Goal: Book appointment/travel/reservation

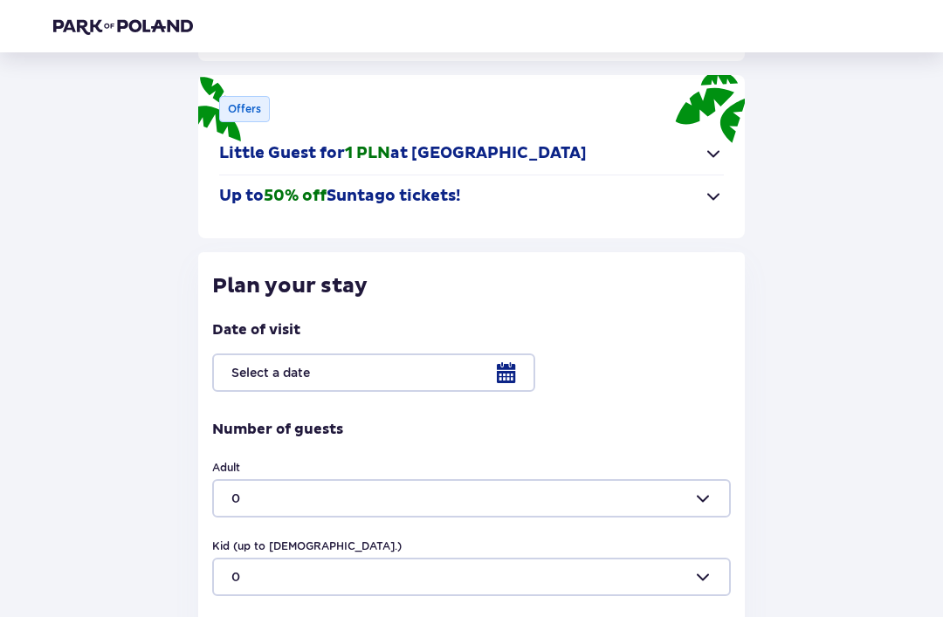
scroll to position [253, 0]
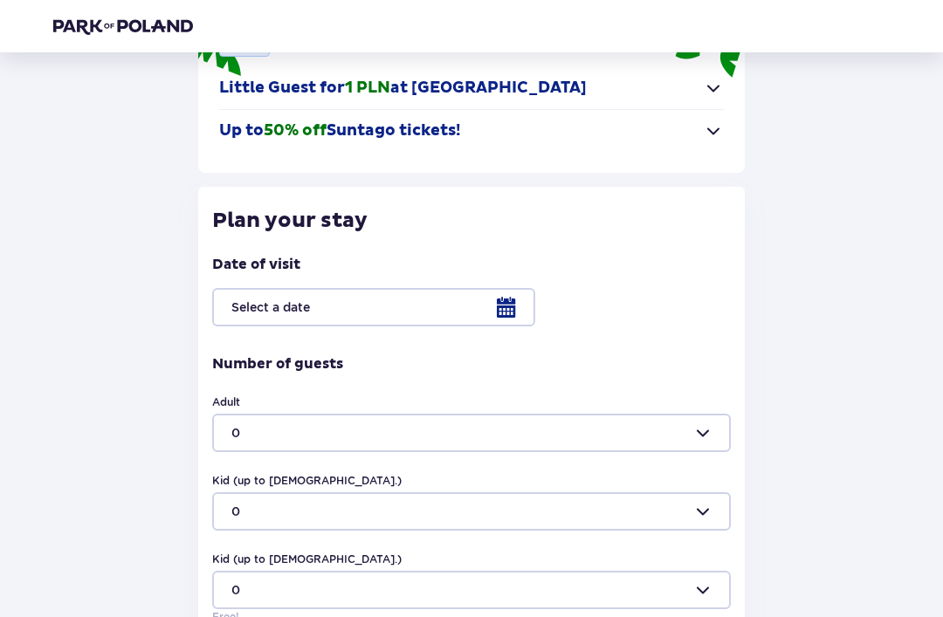
click at [491, 304] on div at bounding box center [471, 308] width 519 height 38
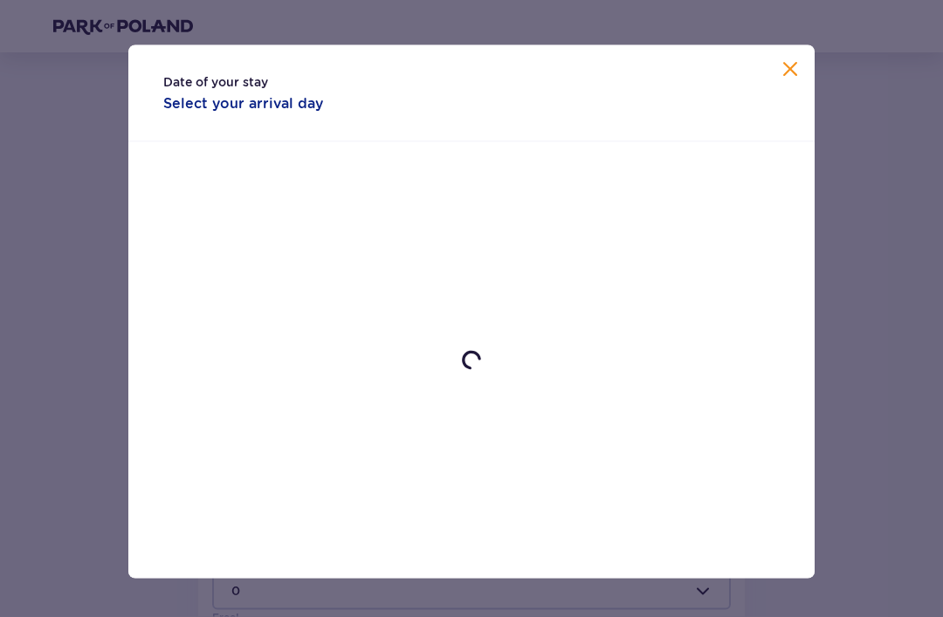
scroll to position [254, 0]
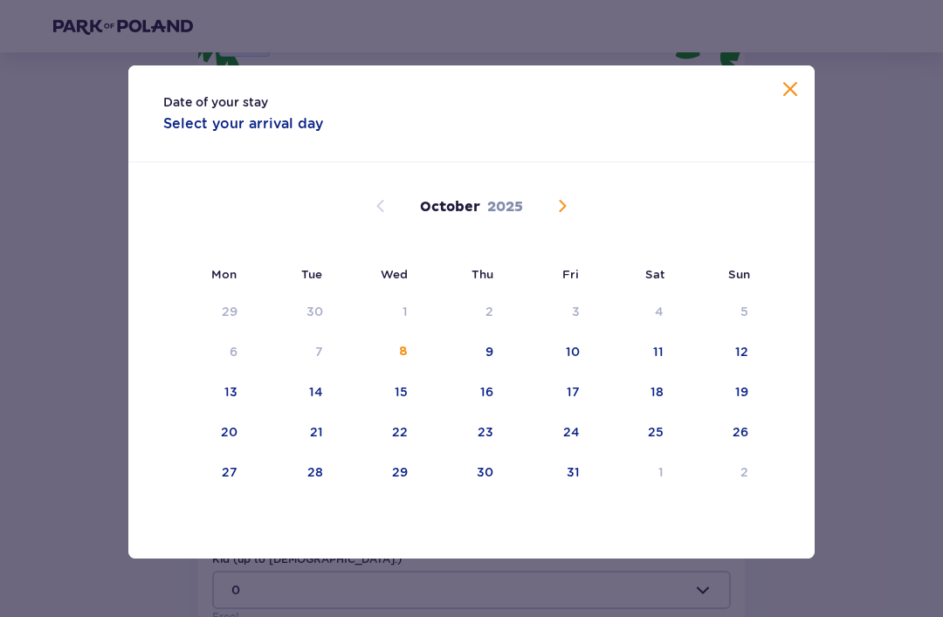
click at [413, 410] on div "15" at bounding box center [377, 393] width 85 height 38
click at [657, 401] on div "18" at bounding box center [656, 391] width 13 height 17
type input "[DATE] - [DATE]"
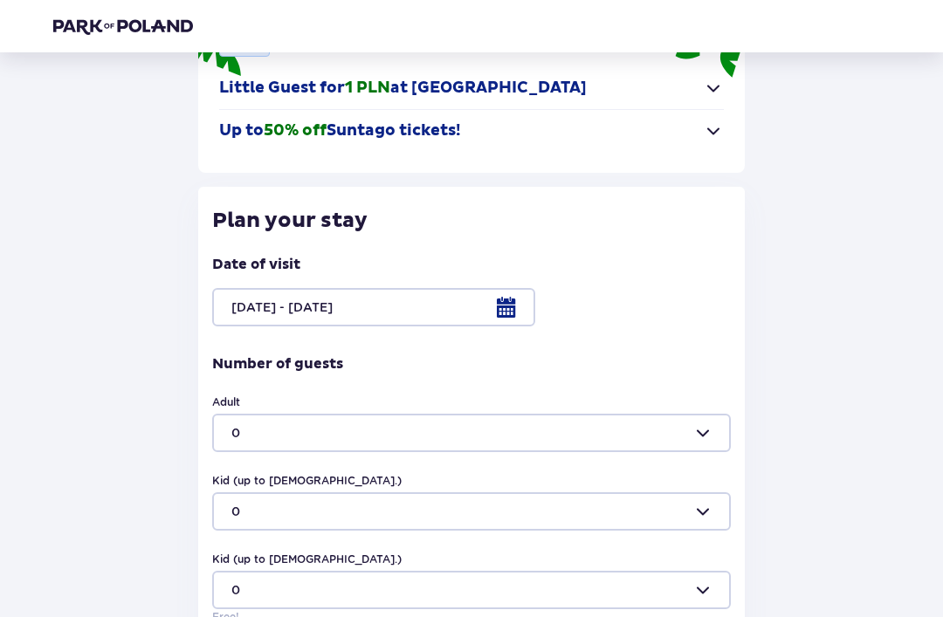
click at [530, 432] on div at bounding box center [471, 433] width 519 height 38
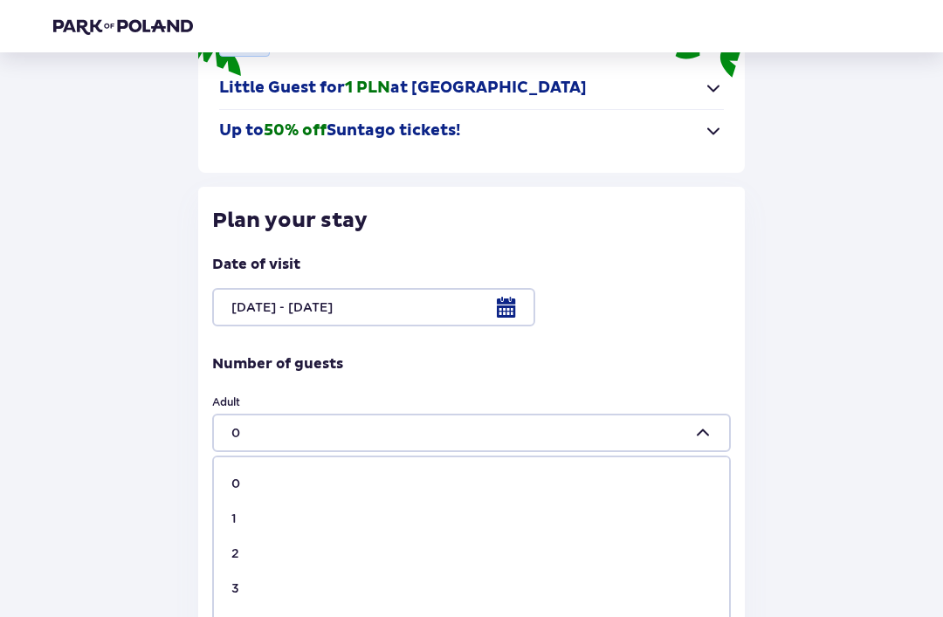
click at [232, 548] on p "2" at bounding box center [235, 553] width 8 height 17
type input "2"
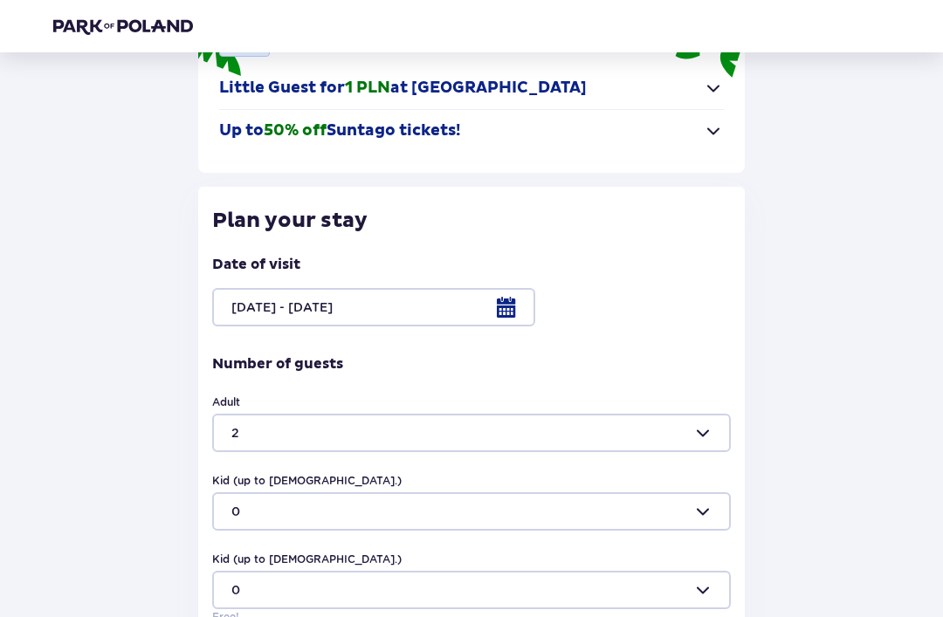
click at [384, 519] on div at bounding box center [471, 511] width 519 height 38
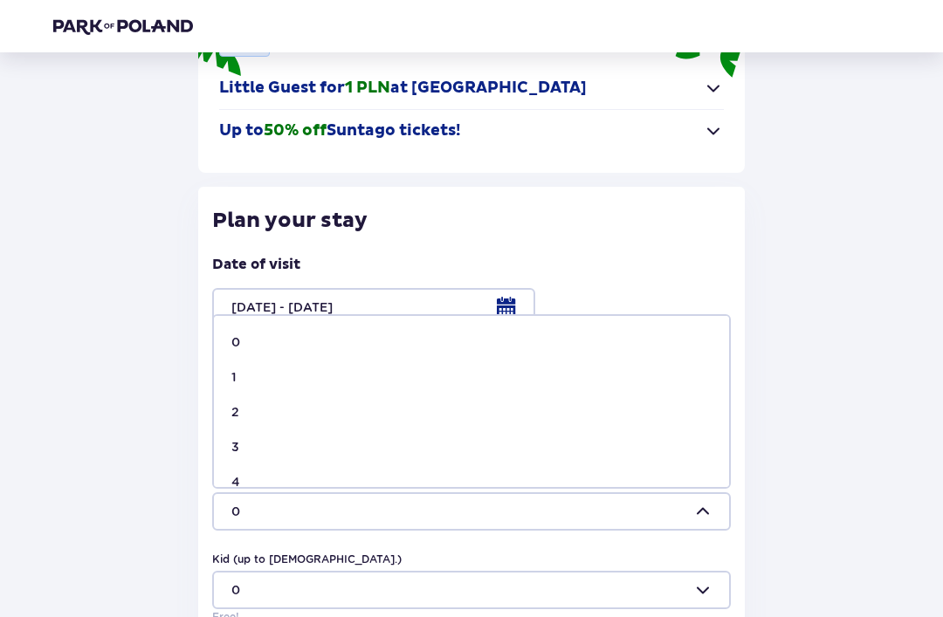
click at [229, 420] on span "2" at bounding box center [471, 412] width 515 height 35
type input "2"
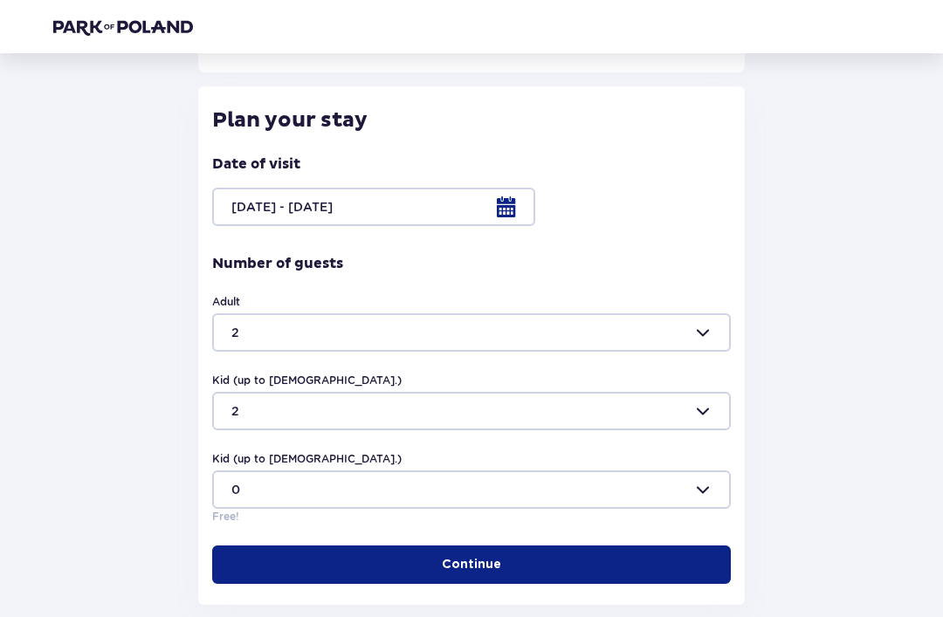
click at [451, 566] on p "Continue" at bounding box center [471, 563] width 59 height 17
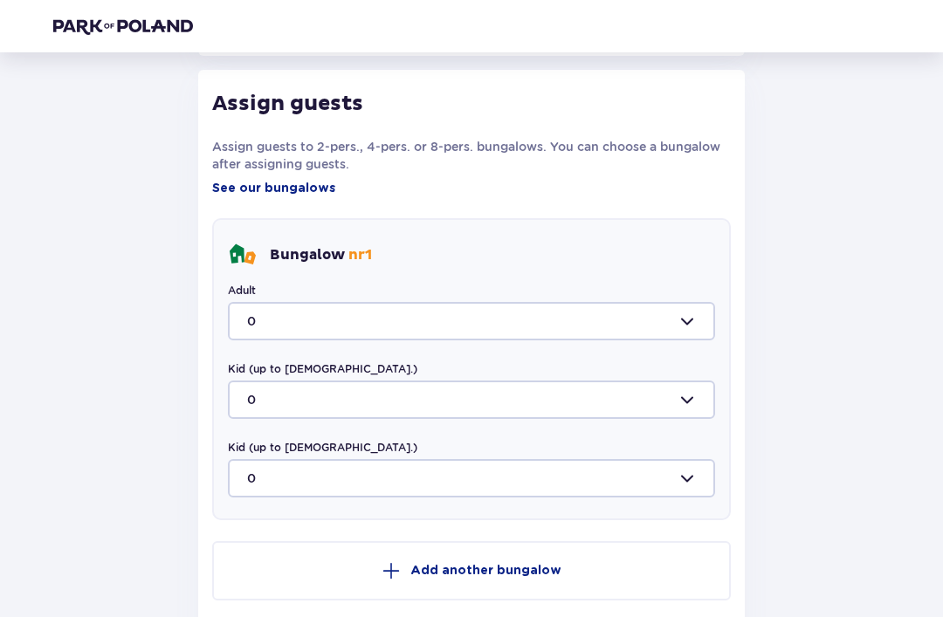
scroll to position [907, 0]
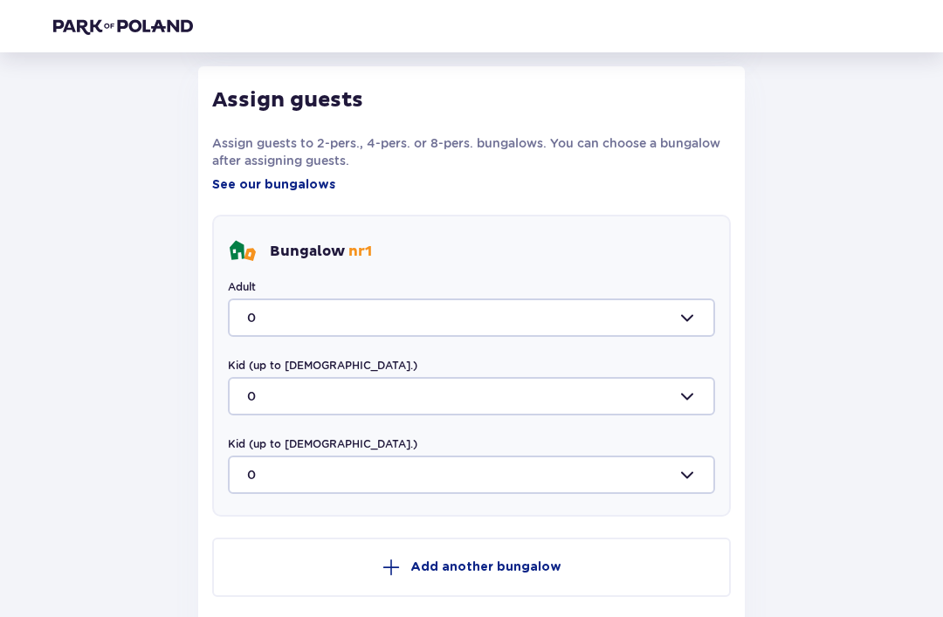
click at [448, 317] on div at bounding box center [471, 318] width 487 height 38
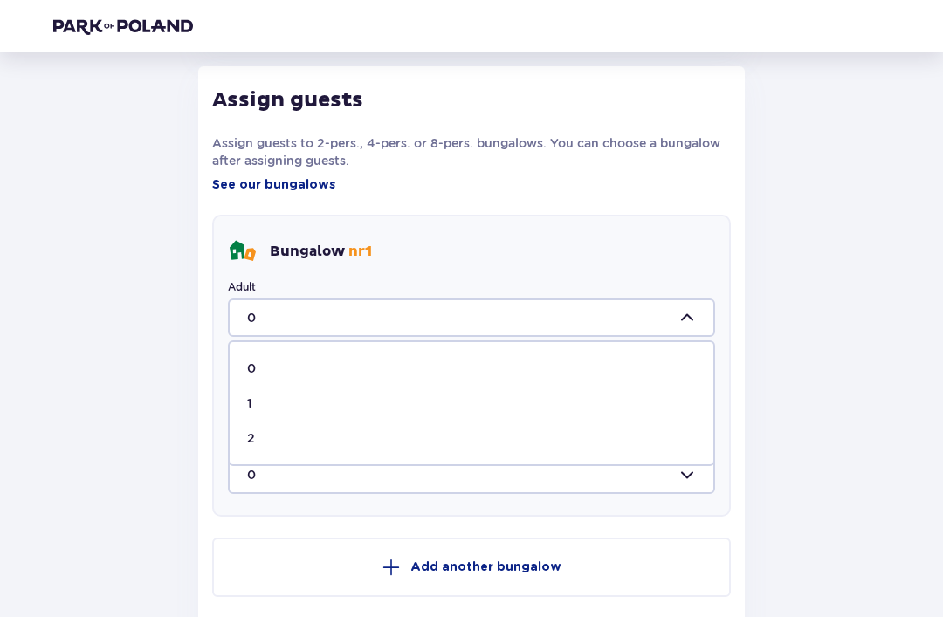
click at [262, 435] on div "2" at bounding box center [471, 438] width 449 height 17
type input "2"
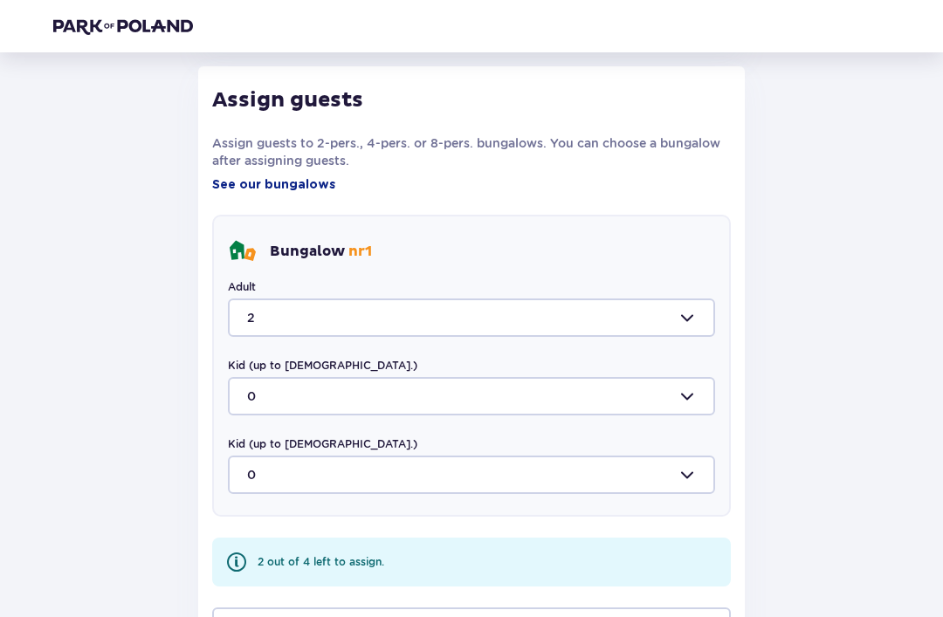
click at [345, 402] on div at bounding box center [471, 396] width 487 height 38
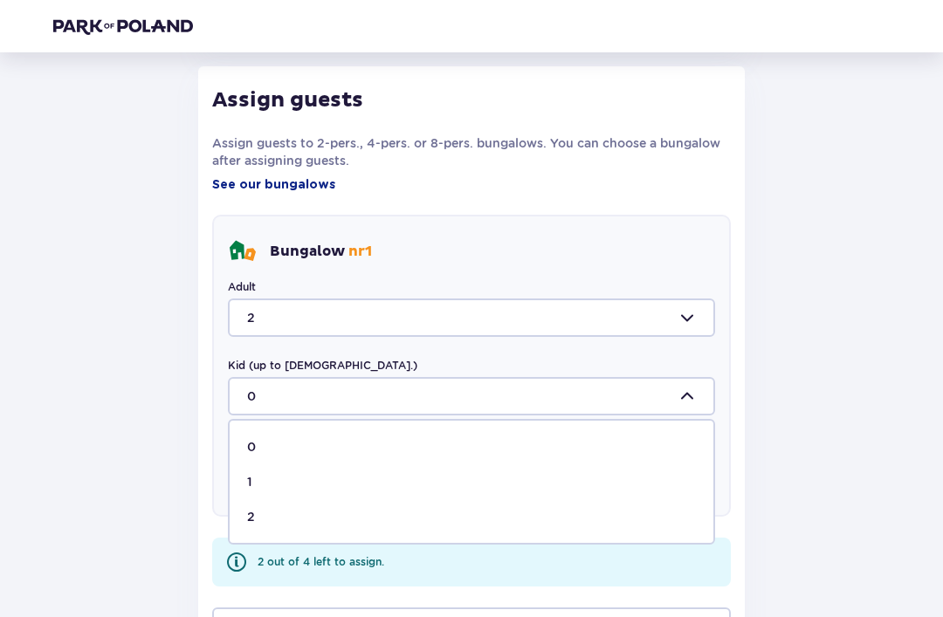
click at [264, 514] on div "2" at bounding box center [471, 516] width 449 height 17
type input "2"
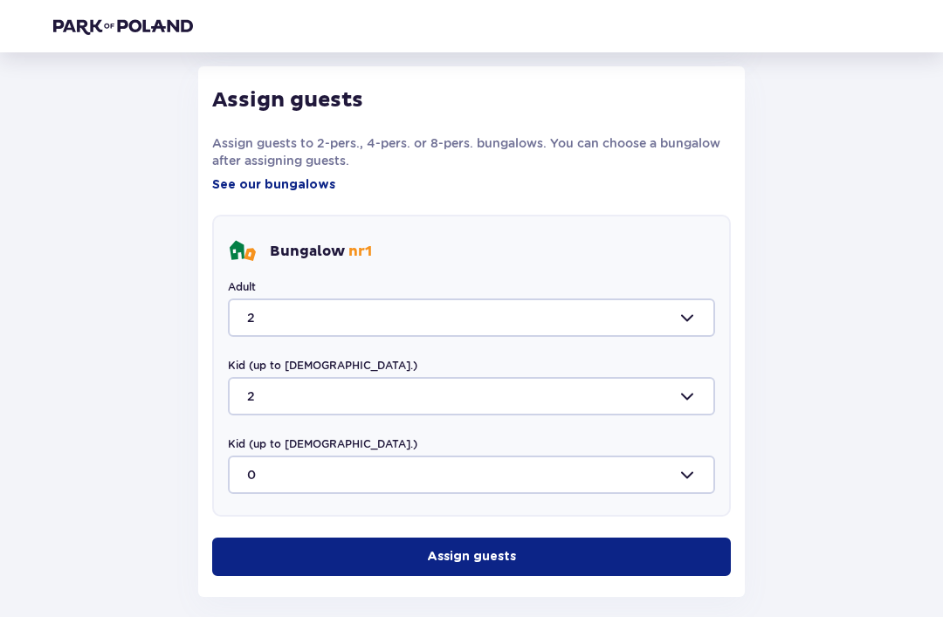
click at [400, 559] on button "Assign guests" at bounding box center [471, 557] width 519 height 38
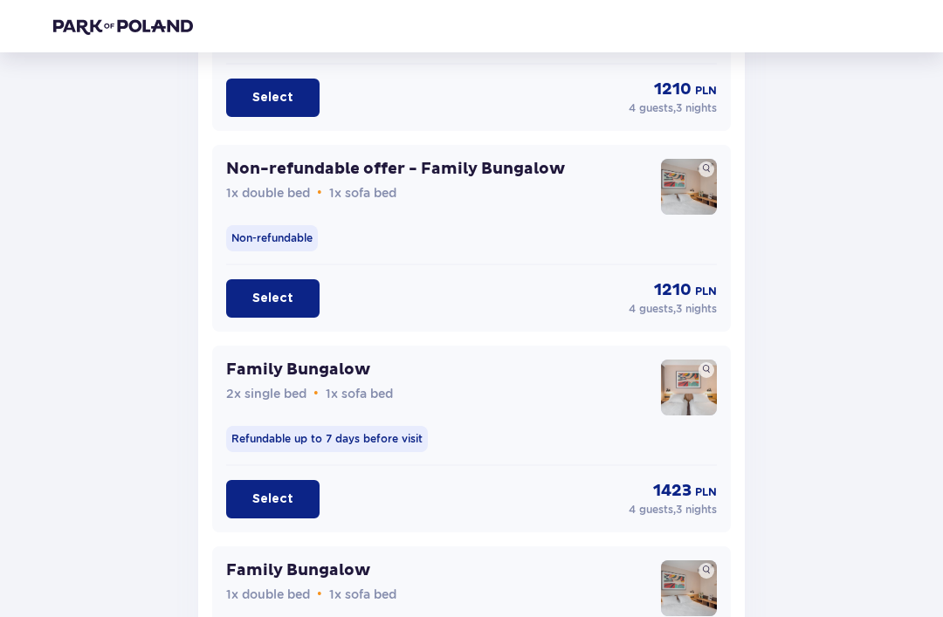
scroll to position [1658, 0]
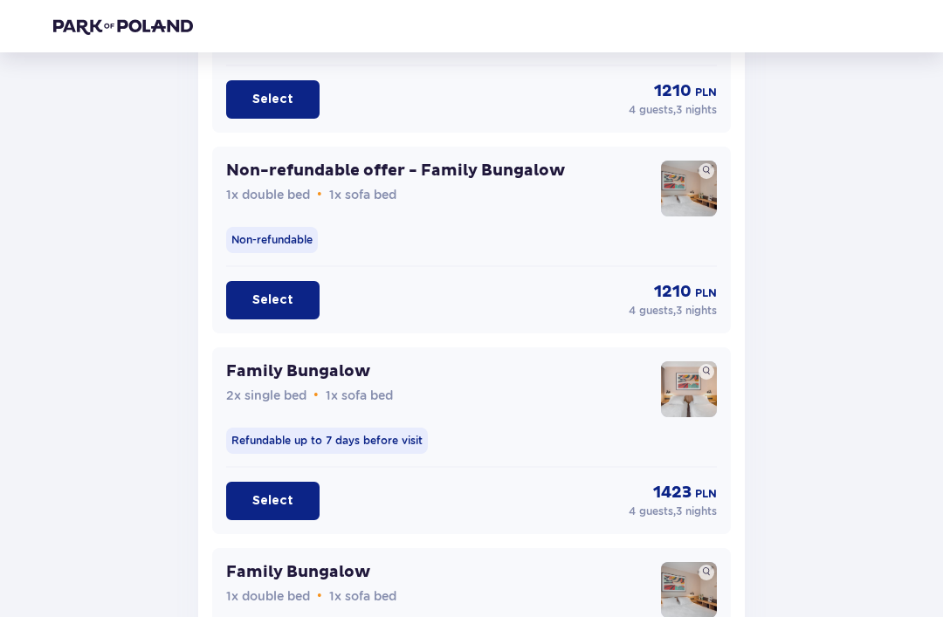
click at [272, 300] on p "Select" at bounding box center [272, 300] width 41 height 17
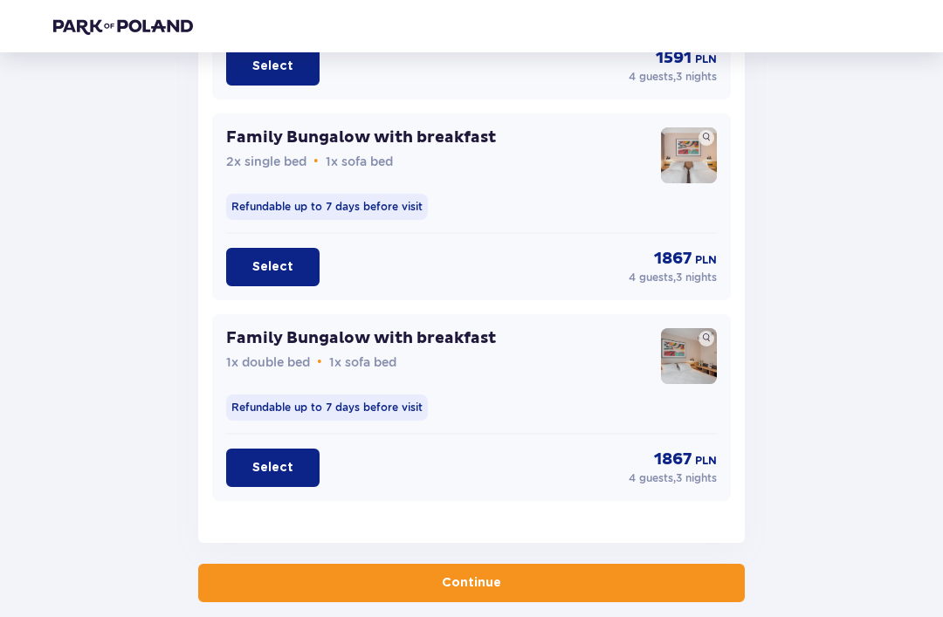
scroll to position [2746, 0]
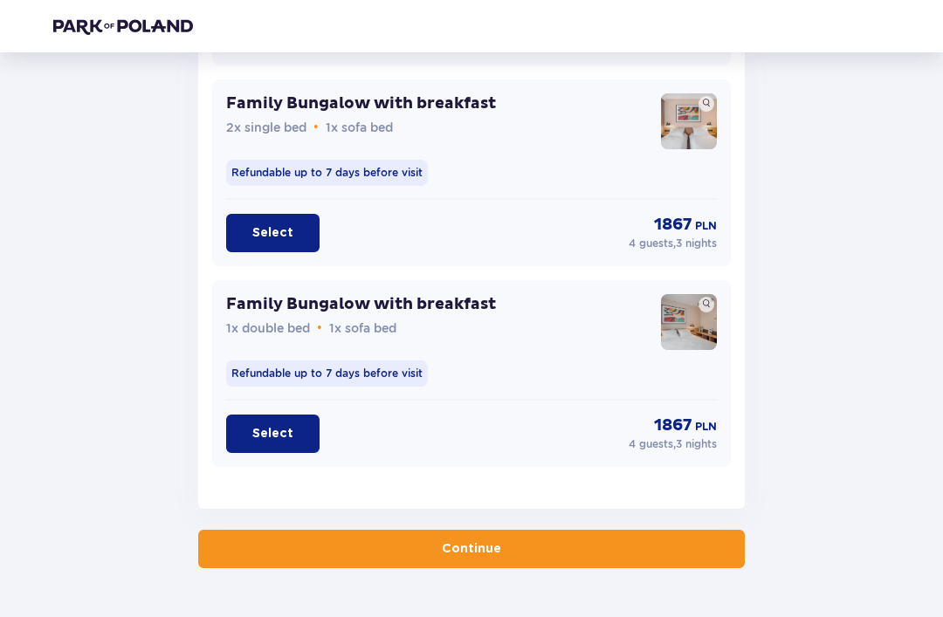
click at [536, 553] on button "Continue" at bounding box center [471, 549] width 546 height 38
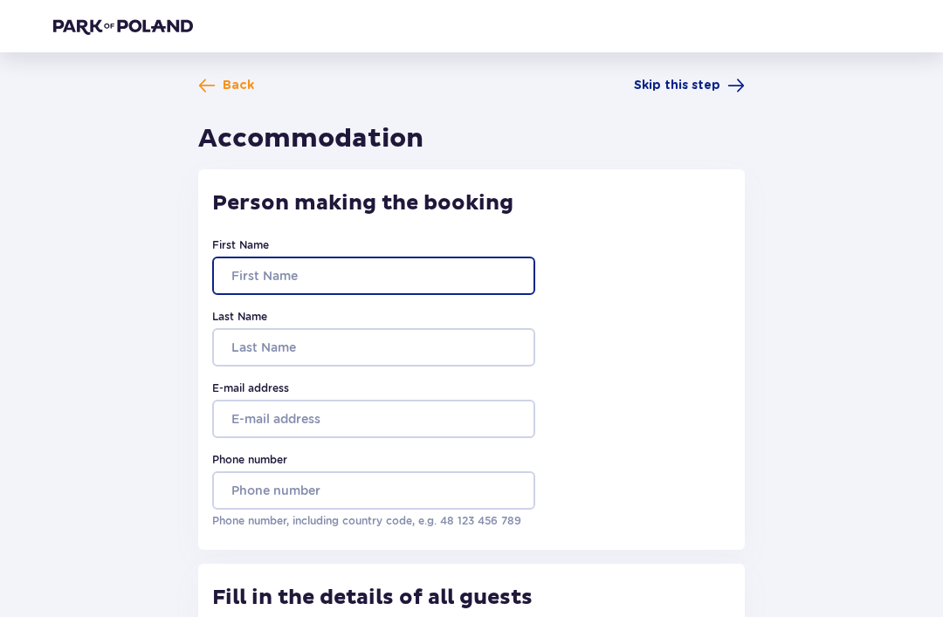
click at [376, 261] on input "First Name" at bounding box center [373, 276] width 323 height 38
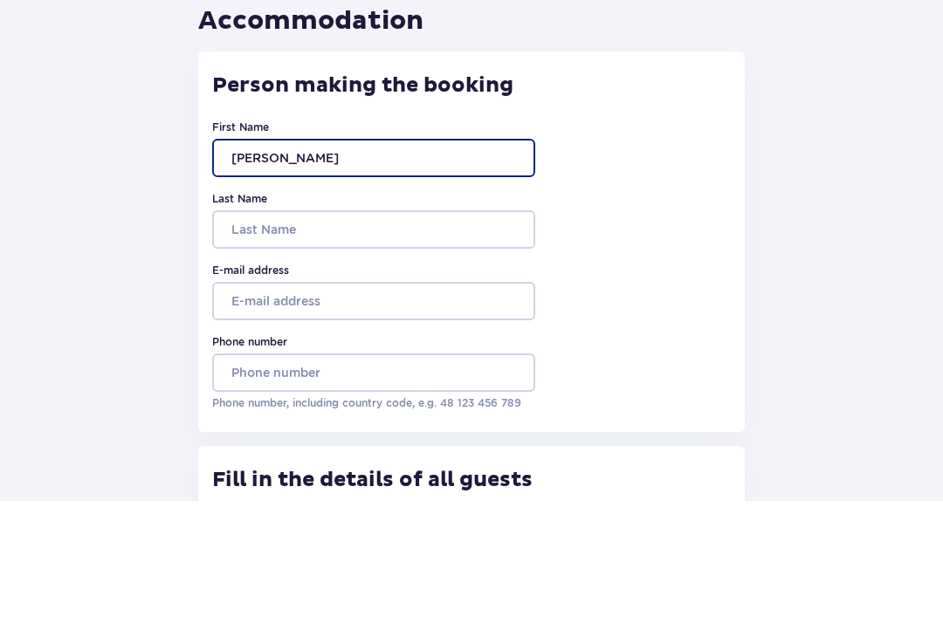
type input "[PERSON_NAME]"
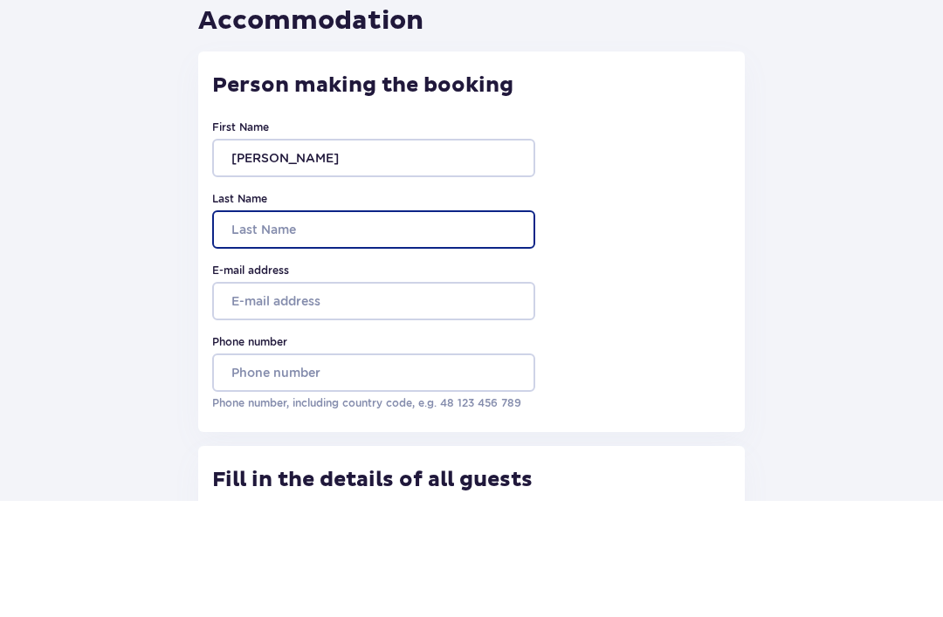
click at [258, 327] on input "Last Name" at bounding box center [373, 346] width 323 height 38
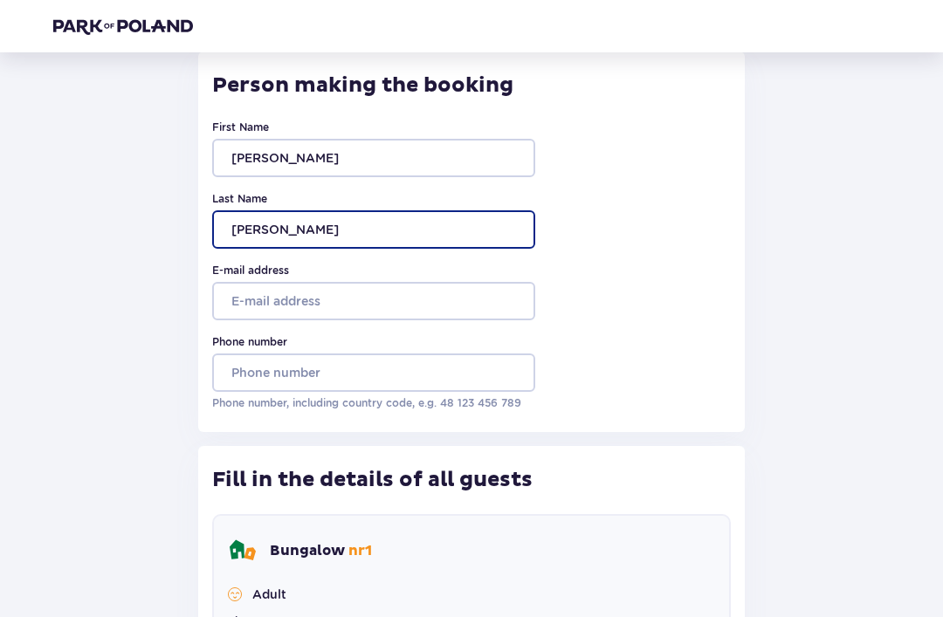
type input "[PERSON_NAME]"
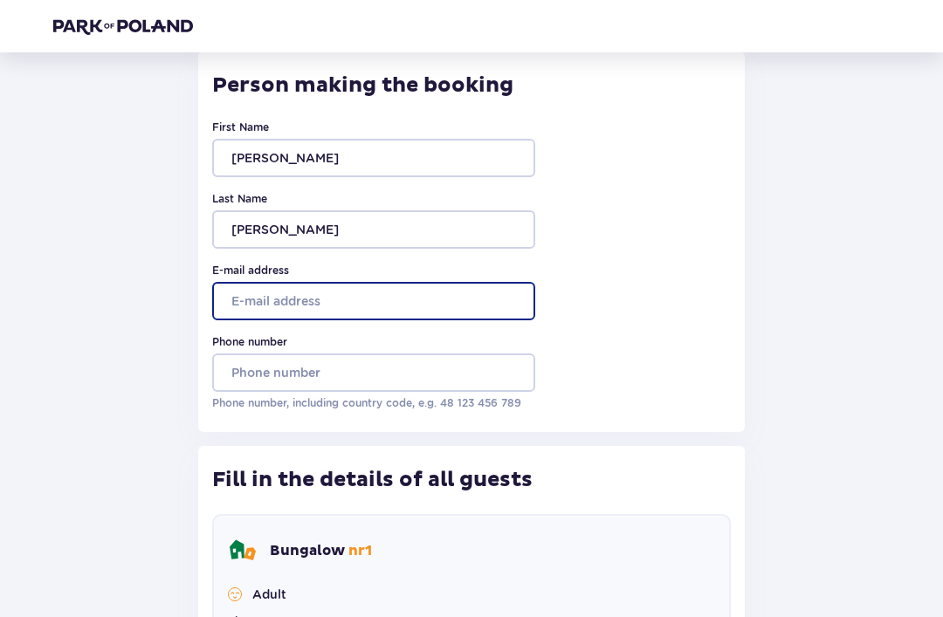
click at [379, 294] on input "E-mail address" at bounding box center [373, 301] width 323 height 38
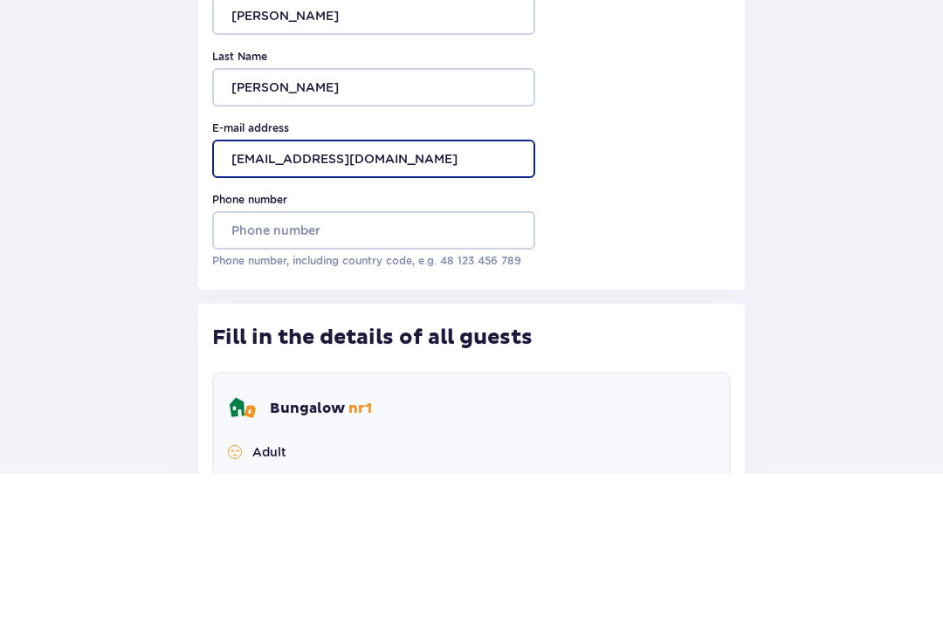
type input "[EMAIL_ADDRESS][DOMAIN_NAME]"
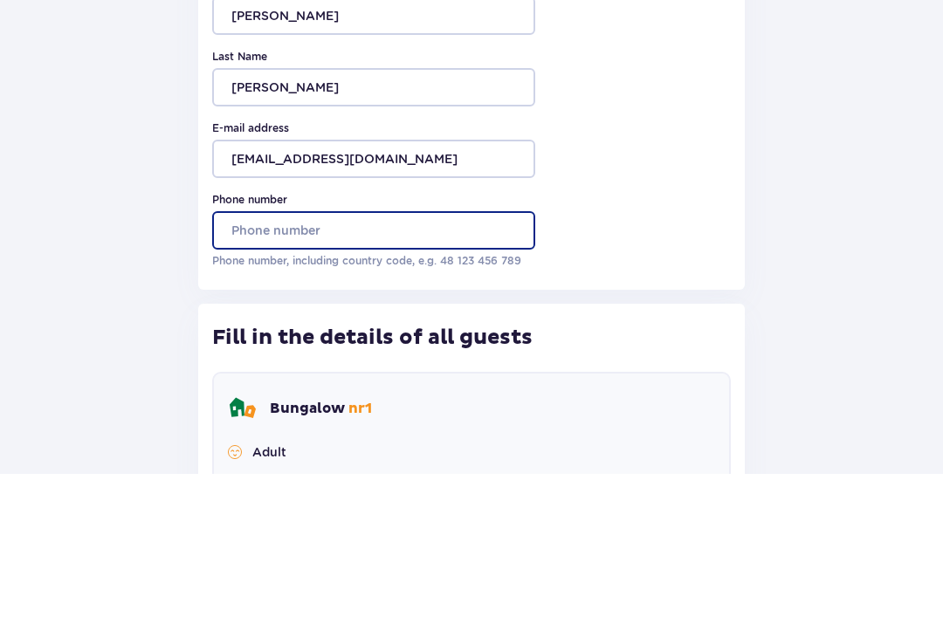
click at [258, 354] on input "Phone number" at bounding box center [373, 373] width 323 height 38
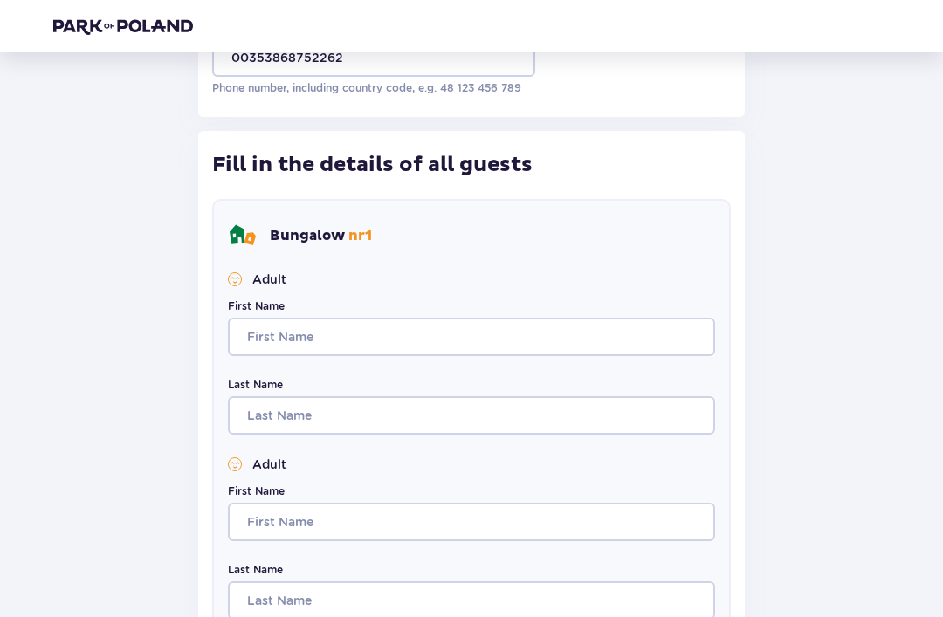
scroll to position [433, 0]
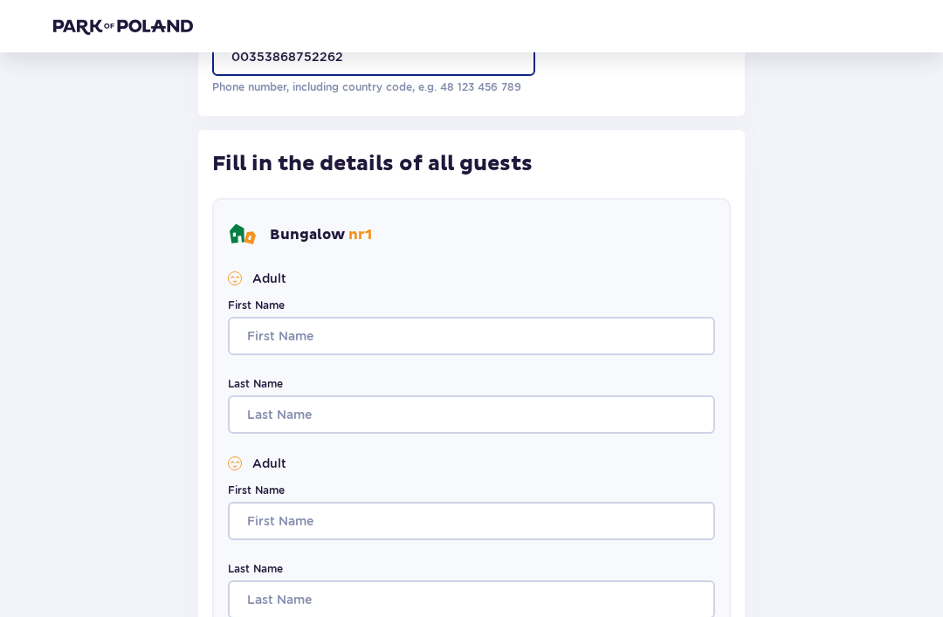
type input "00353868752262"
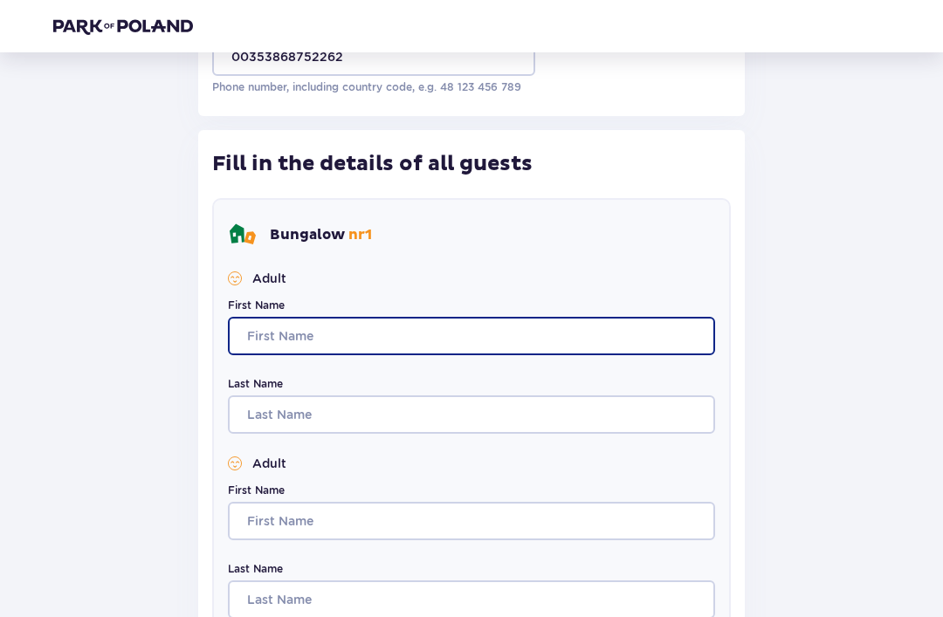
click at [464, 347] on input "First Name" at bounding box center [471, 336] width 487 height 38
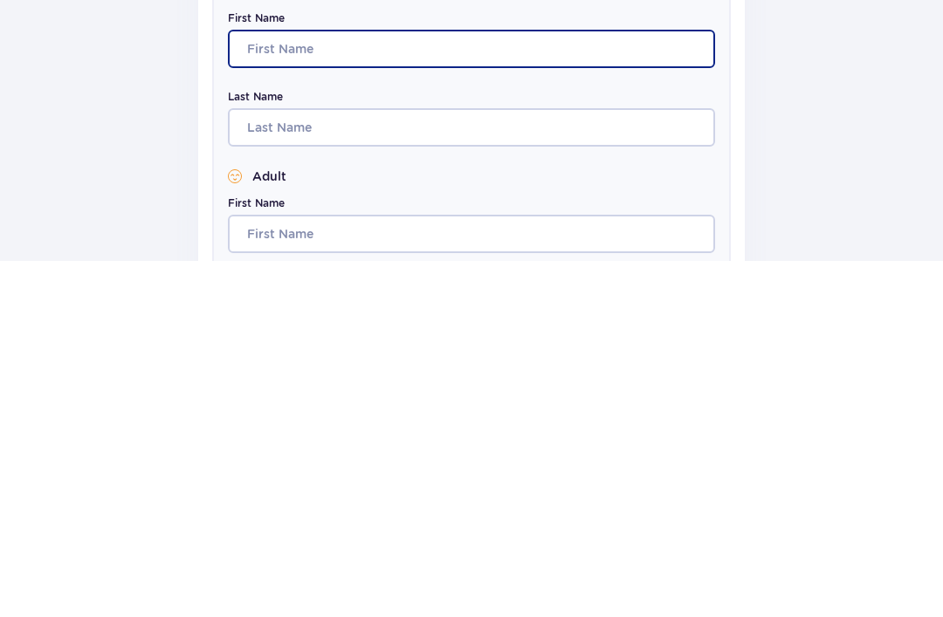
scroll to position [366, 0]
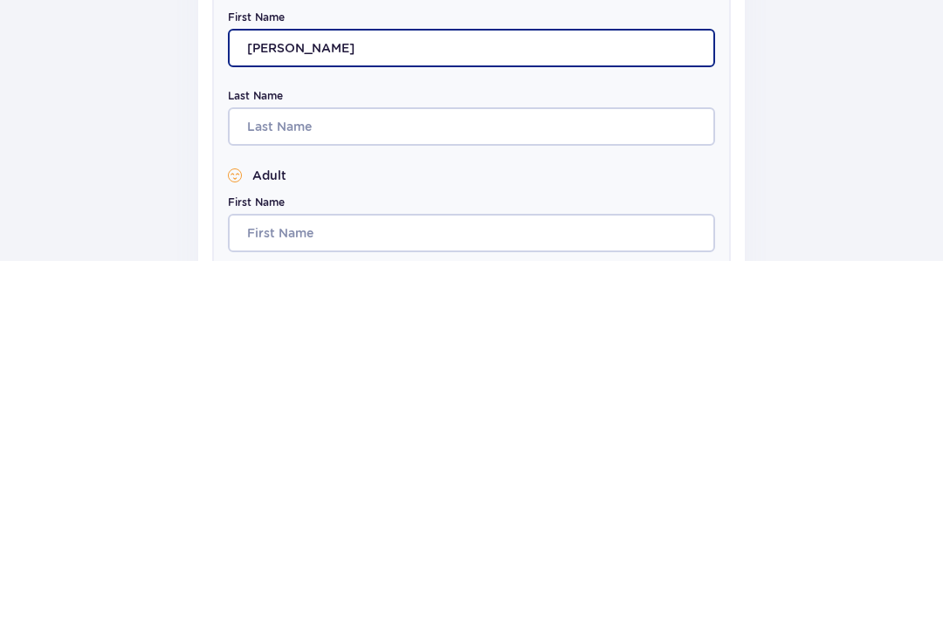
type input "[PERSON_NAME]"
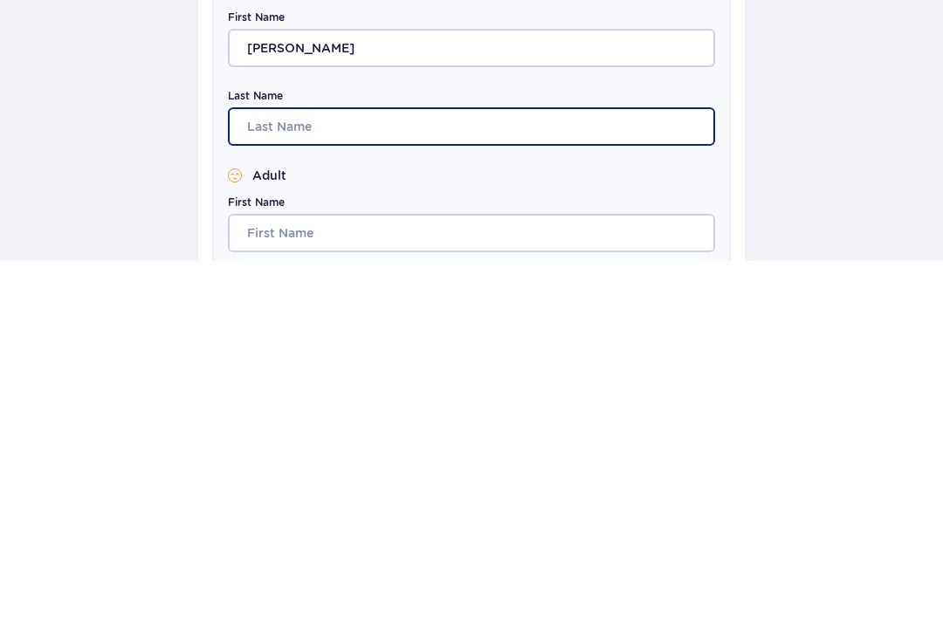
click at [446, 464] on input "Last Name" at bounding box center [471, 483] width 487 height 38
type input "[PERSON_NAME]"
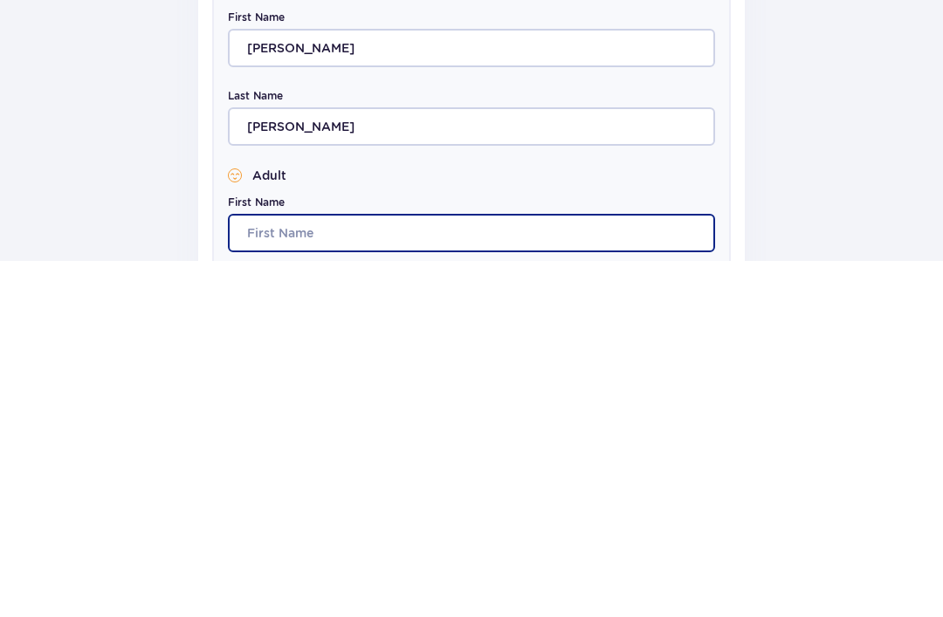
click at [410, 570] on input "First Name" at bounding box center [471, 589] width 487 height 38
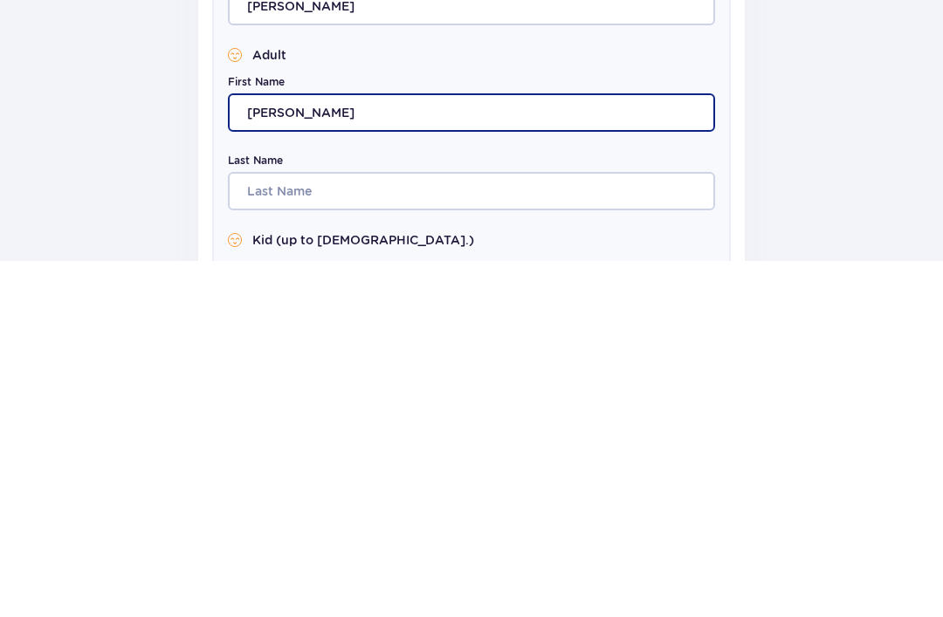
scroll to position [510, 0]
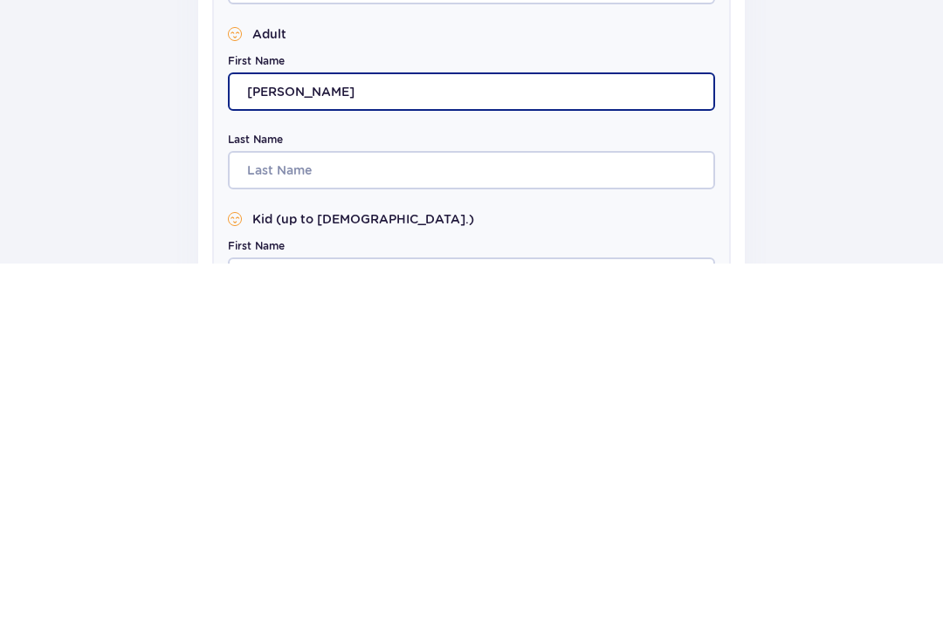
type input "[PERSON_NAME]"
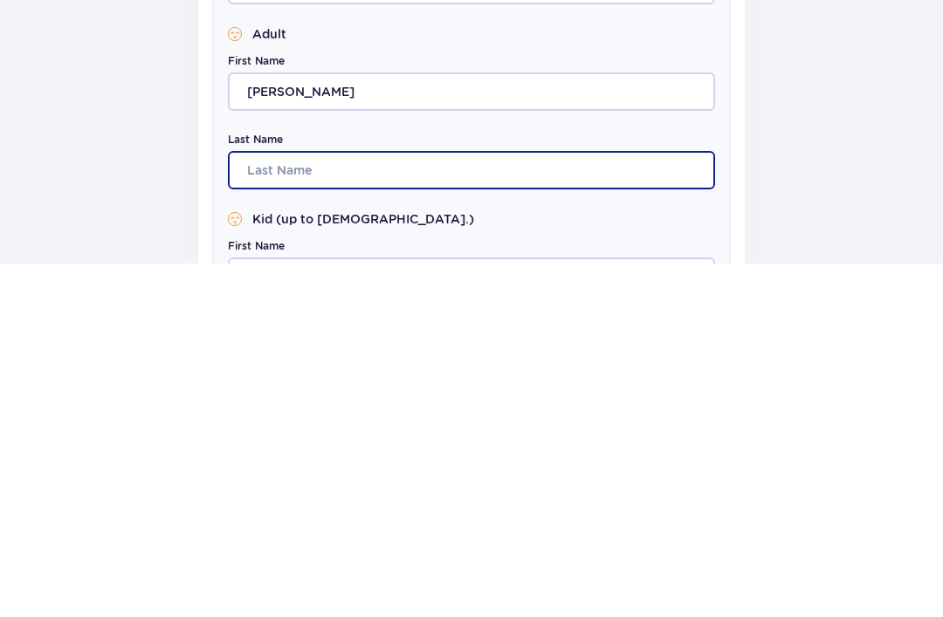
click at [441, 505] on input "Last Name" at bounding box center [471, 524] width 487 height 38
type input "[PERSON_NAME]"
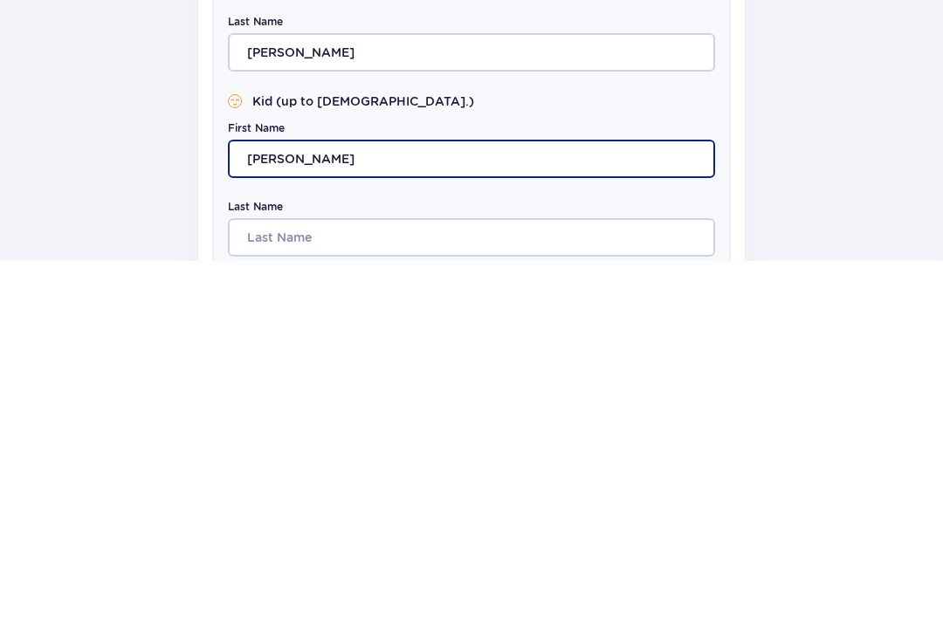
type input "[PERSON_NAME]"
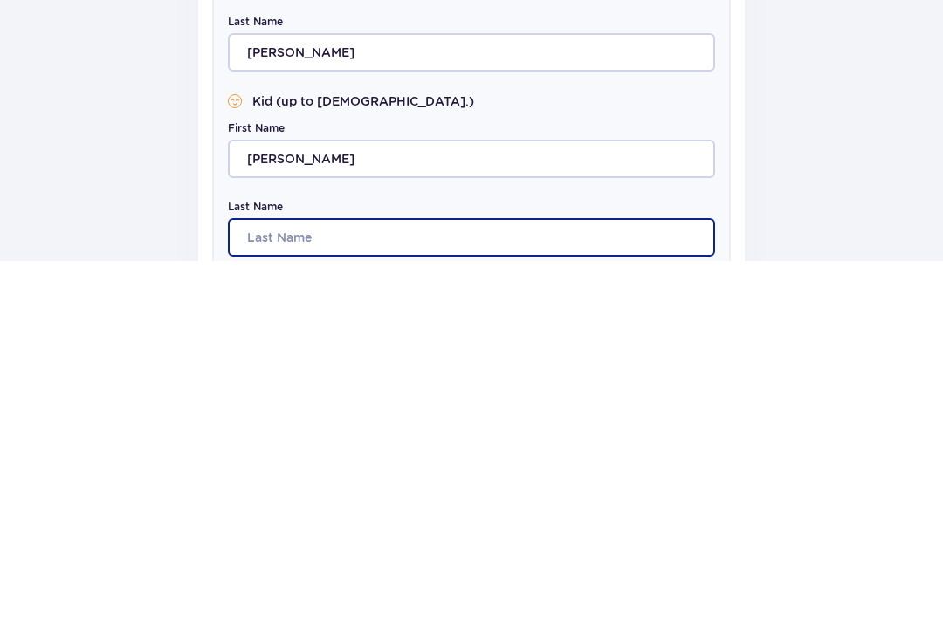
click at [482, 574] on input "Last Name" at bounding box center [471, 593] width 487 height 38
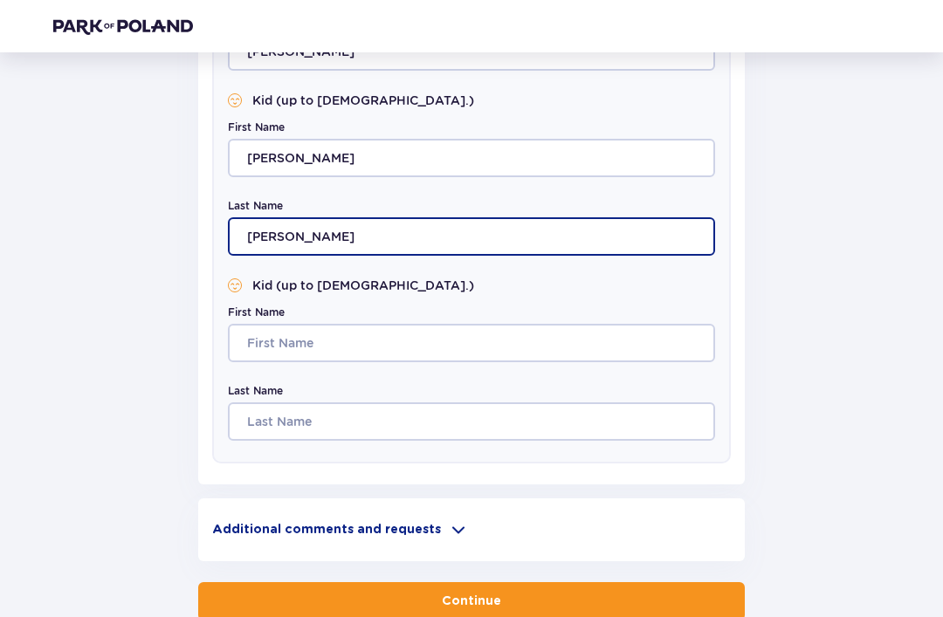
type input "[PERSON_NAME]"
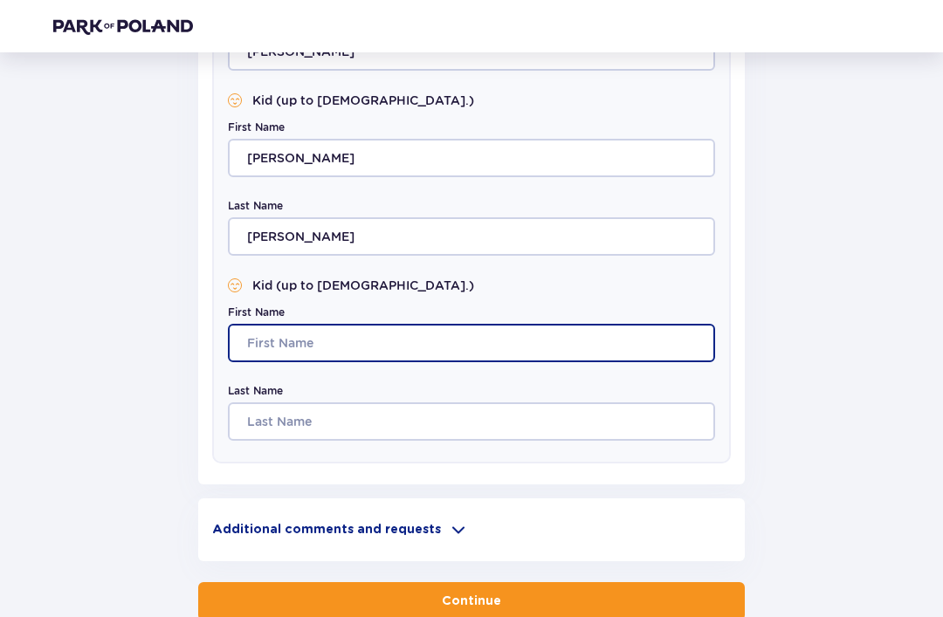
click at [473, 345] on input "First Name" at bounding box center [471, 343] width 487 height 38
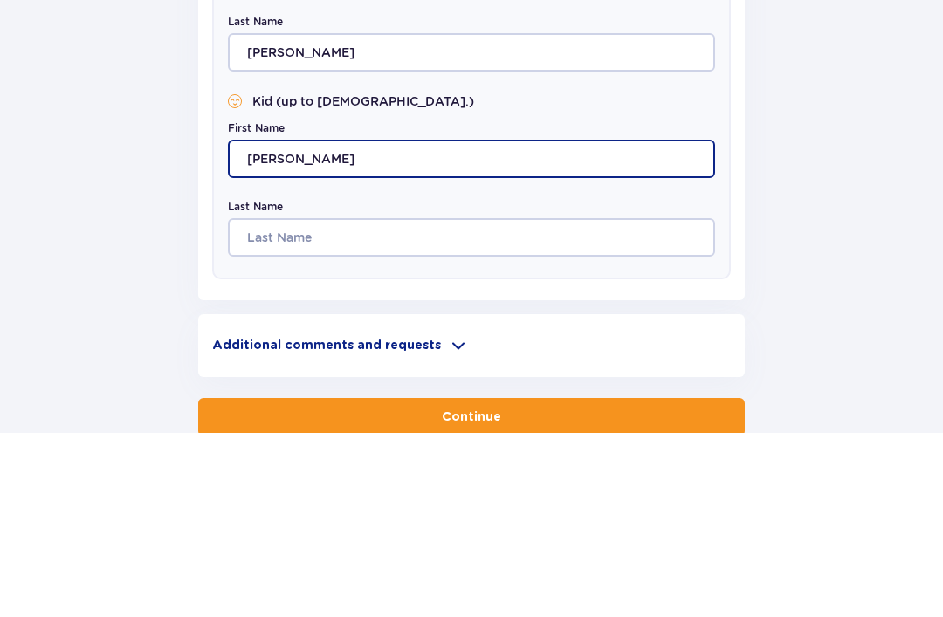
type input "[PERSON_NAME]"
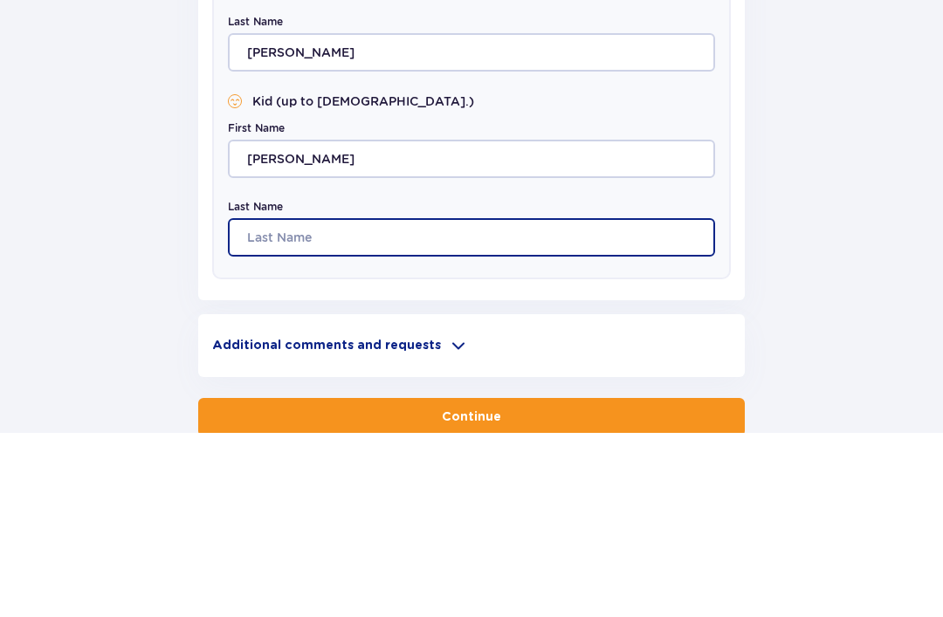
click at [512, 403] on input "Last Name" at bounding box center [471, 422] width 487 height 38
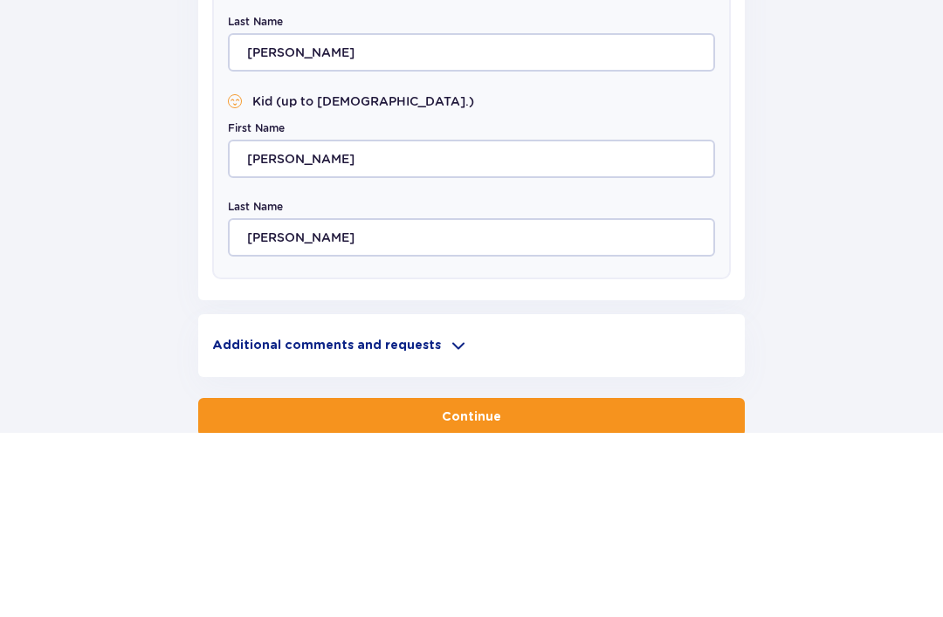
scroll to position [1034, 0]
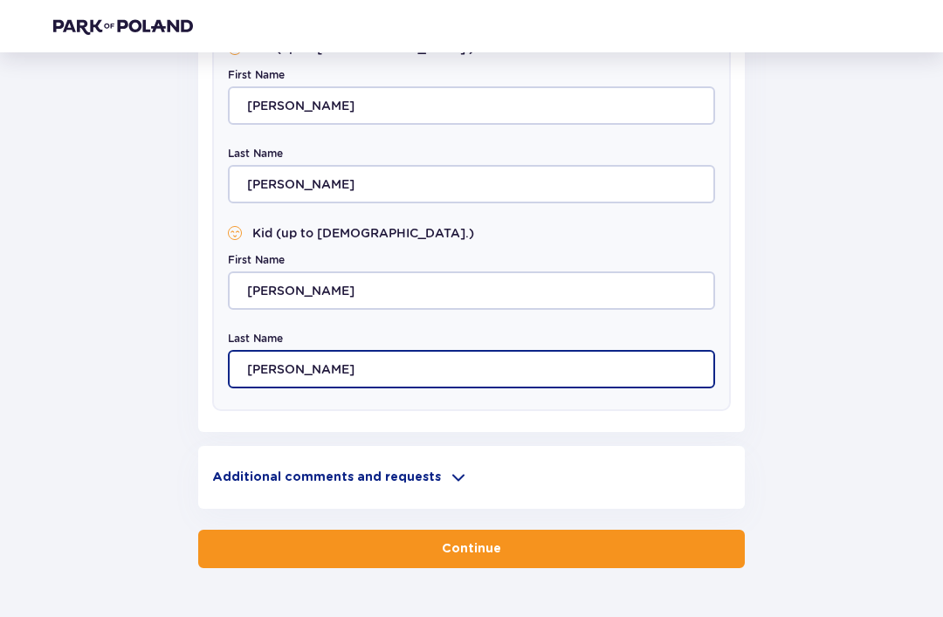
type input "[PERSON_NAME]"
click at [547, 557] on button "Continue" at bounding box center [471, 549] width 546 height 38
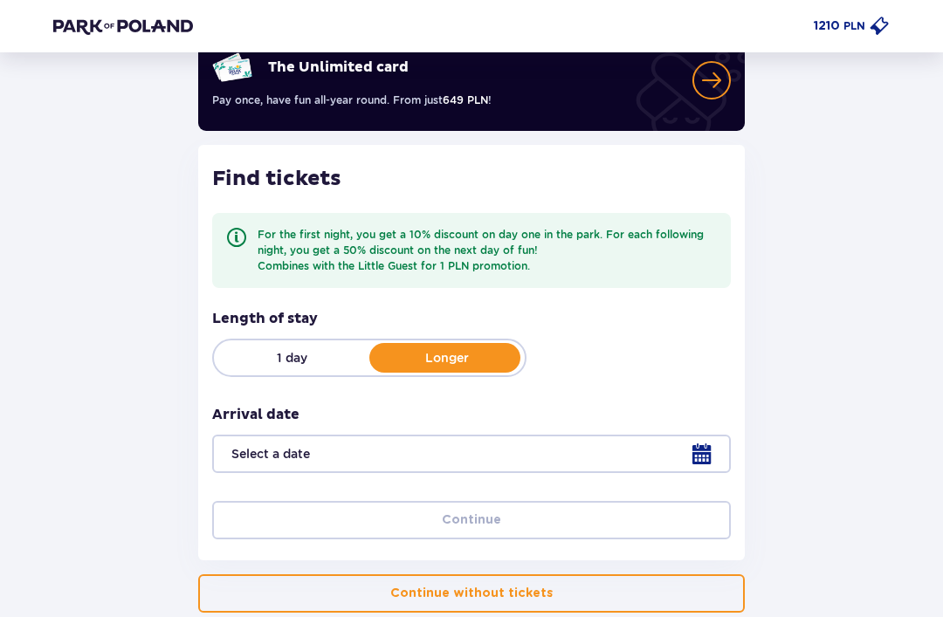
scroll to position [184, 0]
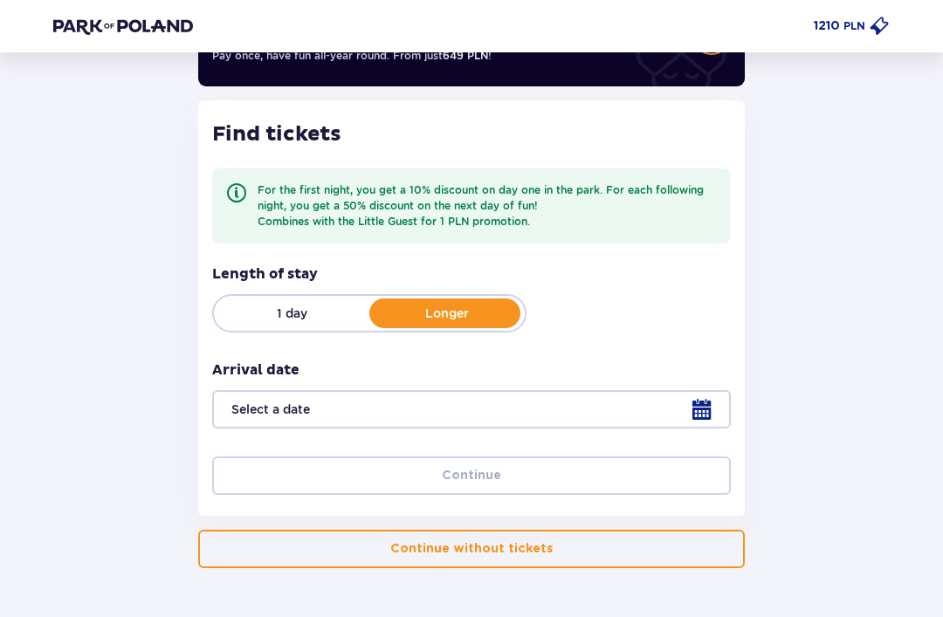
click at [614, 409] on div at bounding box center [471, 409] width 519 height 38
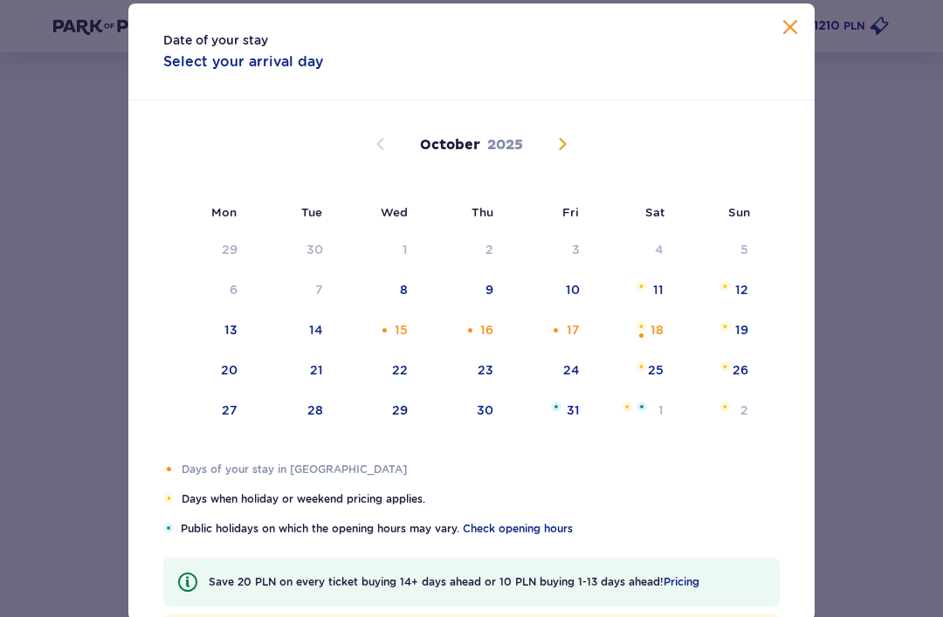
click at [405, 343] on div "15" at bounding box center [377, 331] width 85 height 38
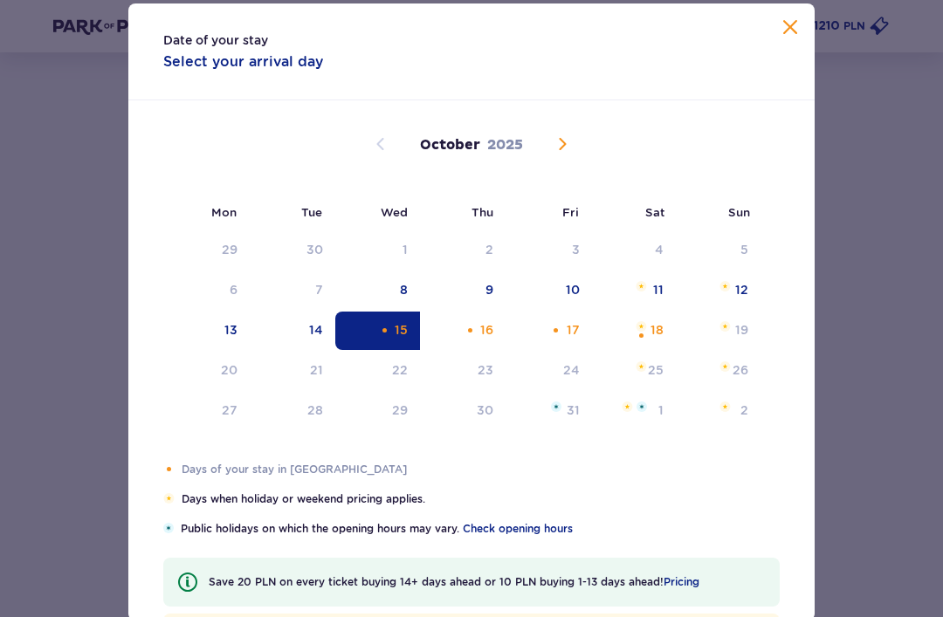
click at [656, 350] on div "18" at bounding box center [634, 331] width 85 height 38
click at [582, 350] on div "17" at bounding box center [548, 331] width 86 height 38
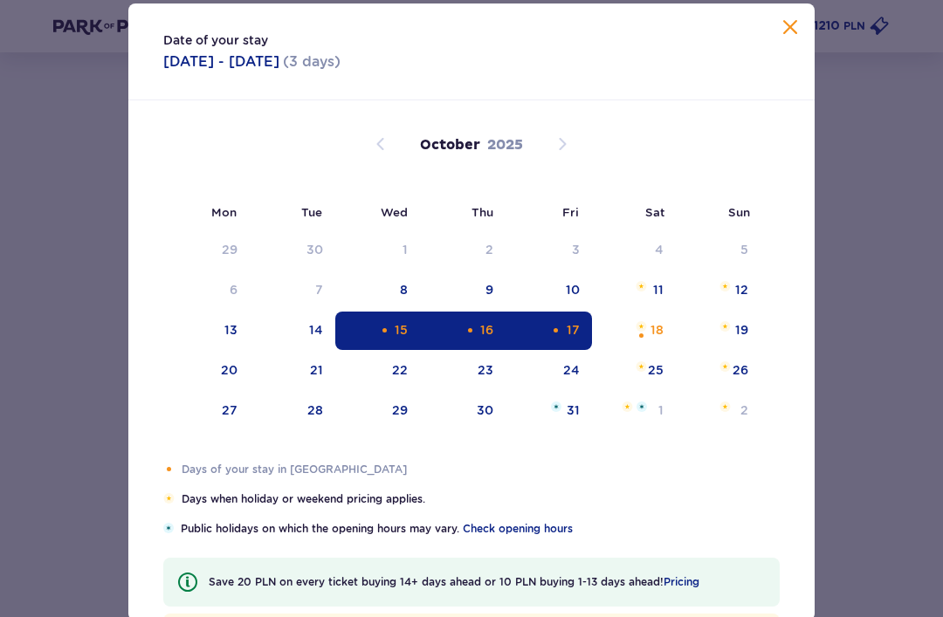
type input "[DATE] - [DATE]"
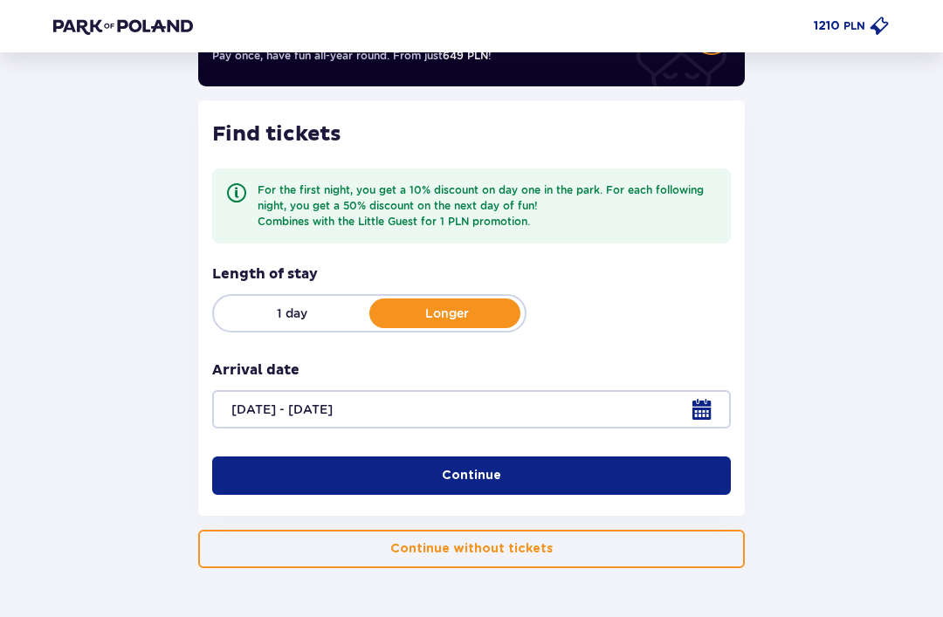
click at [547, 475] on button "Continue" at bounding box center [471, 476] width 519 height 38
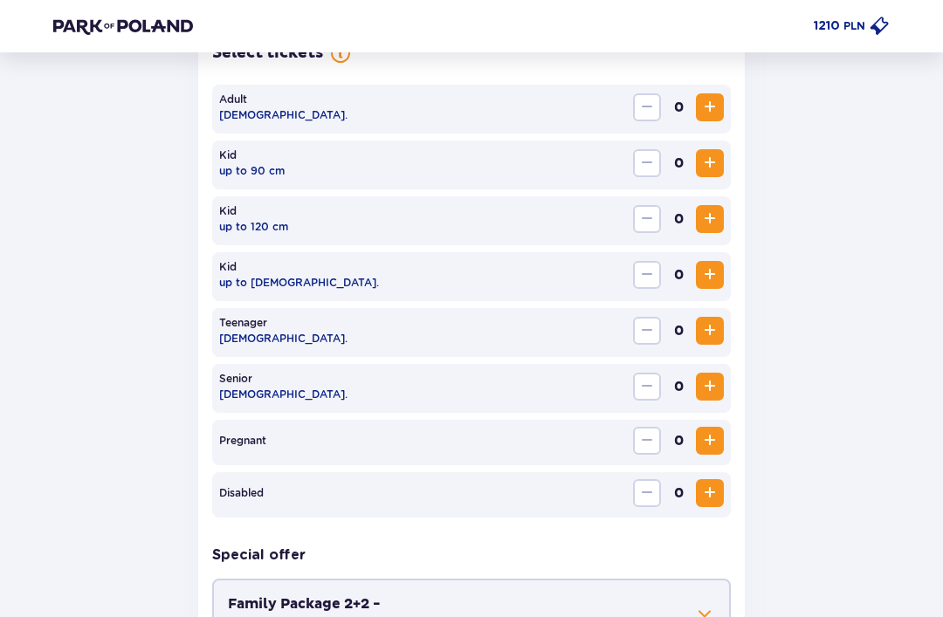
scroll to position [627, 0]
click at [711, 110] on span "Increase" at bounding box center [709, 106] width 21 height 21
click at [720, 99] on button "Increase" at bounding box center [710, 107] width 28 height 28
click at [714, 273] on span "Increase" at bounding box center [709, 274] width 21 height 21
click at [712, 280] on span "Increase" at bounding box center [709, 274] width 21 height 21
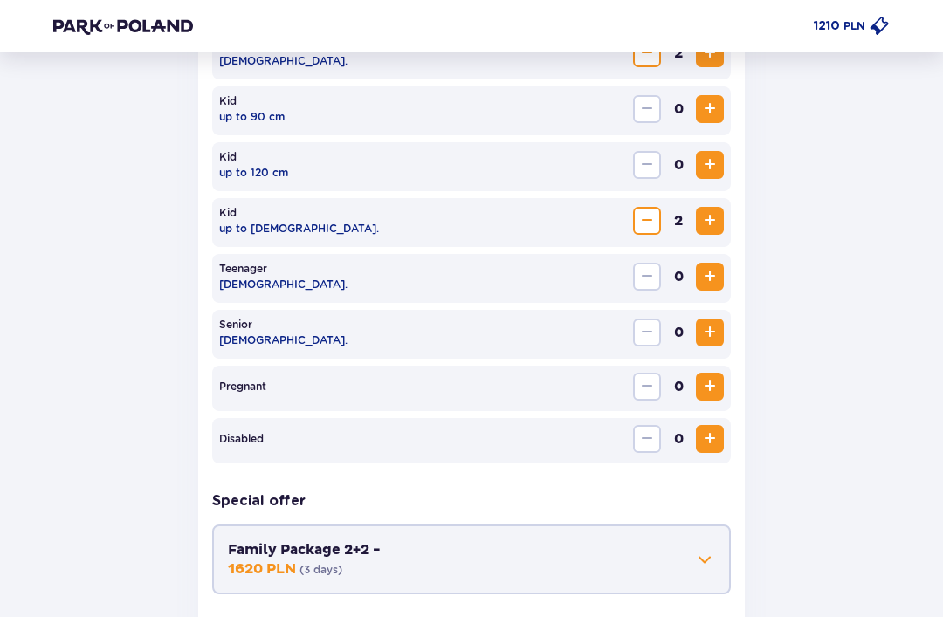
click at [509, 549] on button "Family Package 2+2 - 1620 PLN ( 3 days )" at bounding box center [471, 560] width 487 height 38
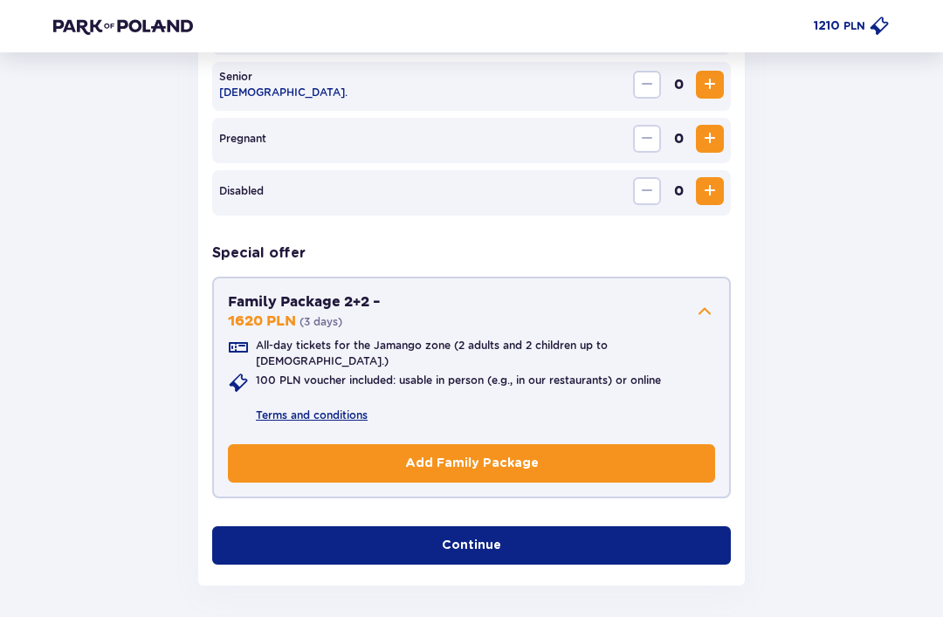
scroll to position [935, 0]
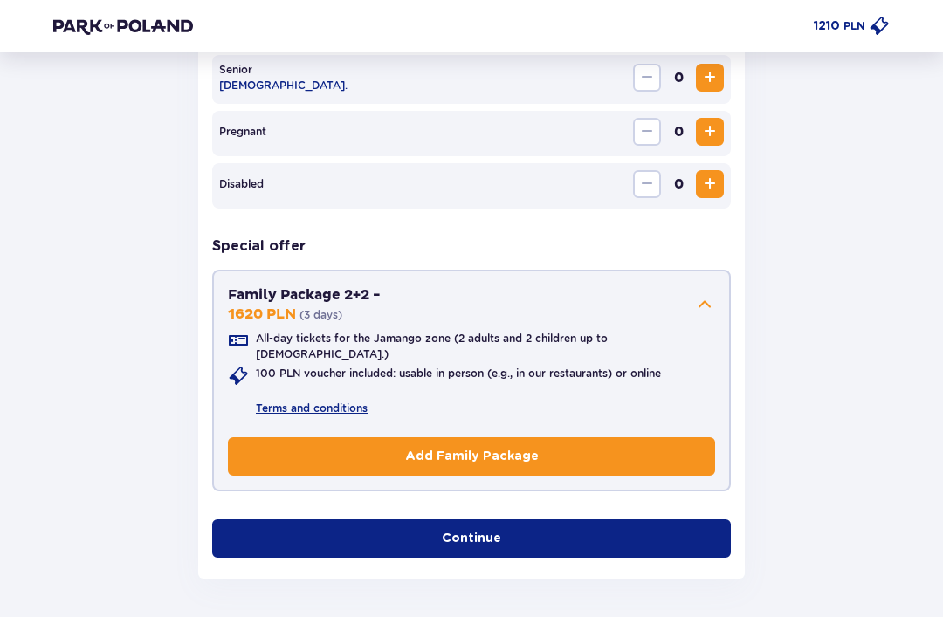
click at [600, 450] on button "Add Family Package" at bounding box center [471, 456] width 487 height 38
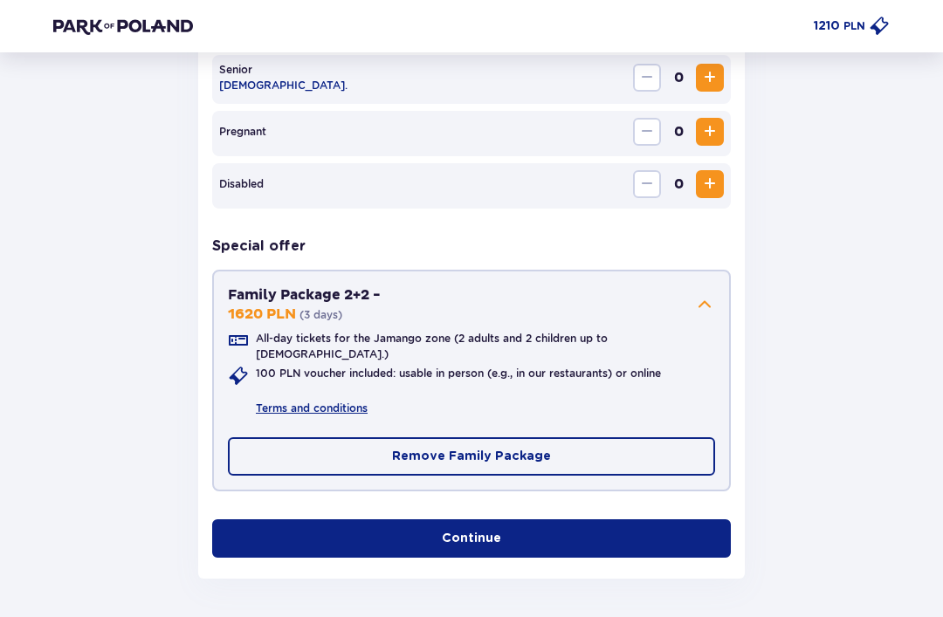
click at [547, 536] on button "Continue" at bounding box center [471, 538] width 519 height 38
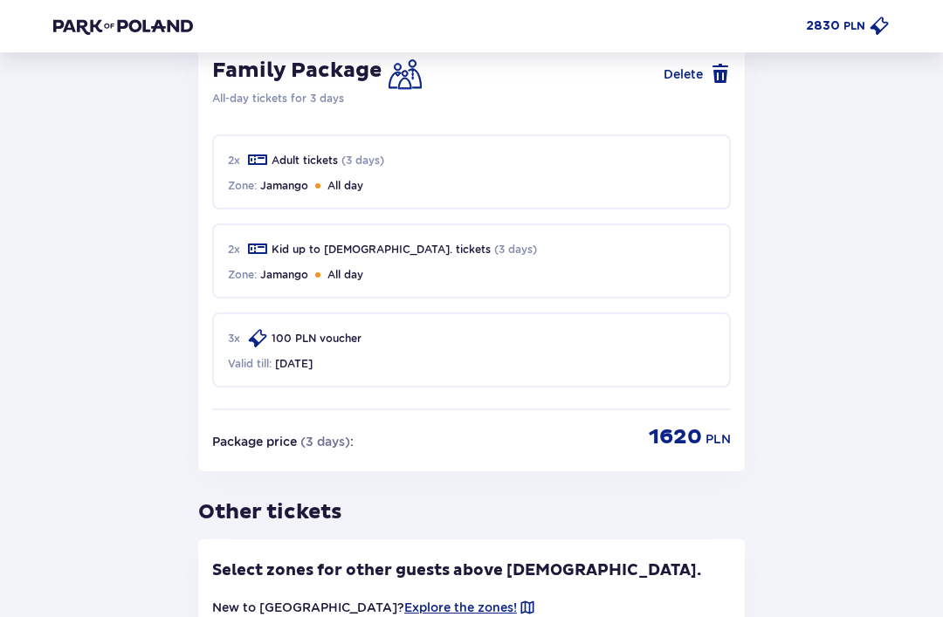
scroll to position [1430, 0]
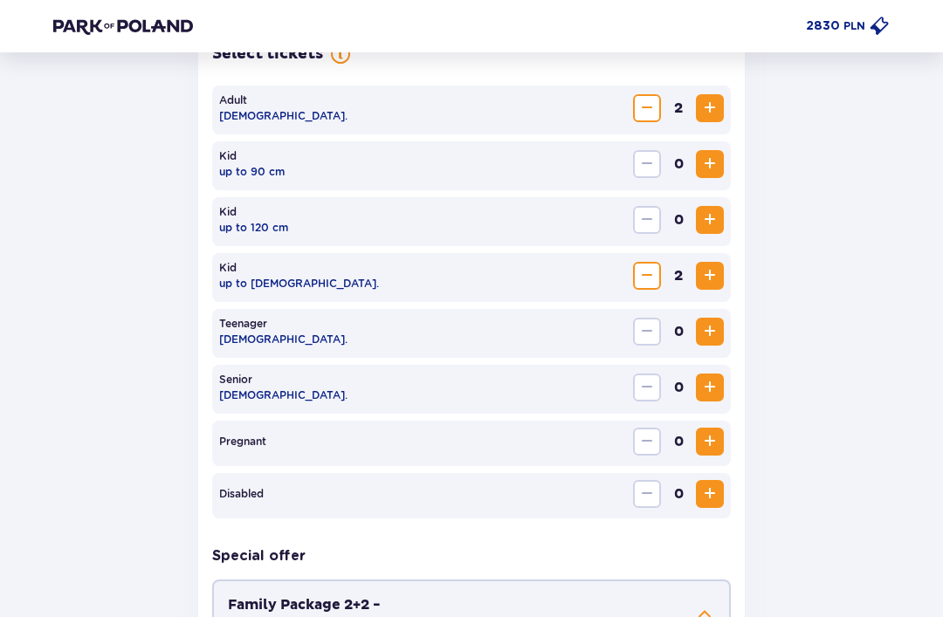
click at [658, 270] on button "Decrease" at bounding box center [647, 277] width 28 height 28
click at [663, 275] on div "1" at bounding box center [678, 276] width 91 height 28
click at [647, 287] on button "Decrease" at bounding box center [647, 276] width 28 height 28
click at [647, 107] on span "Decrease" at bounding box center [646, 108] width 21 height 21
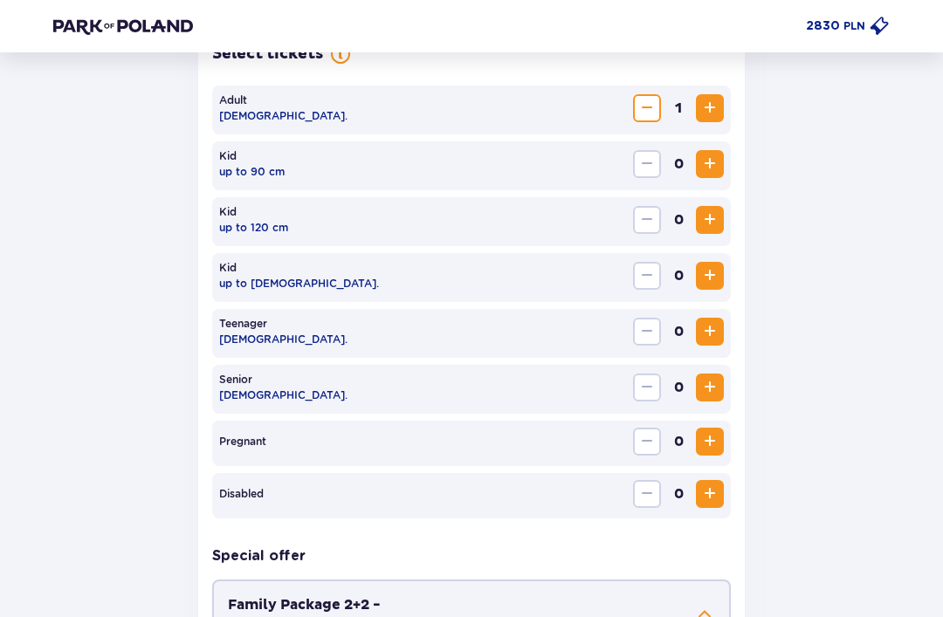
click at [656, 113] on span "Decrease" at bounding box center [646, 108] width 21 height 21
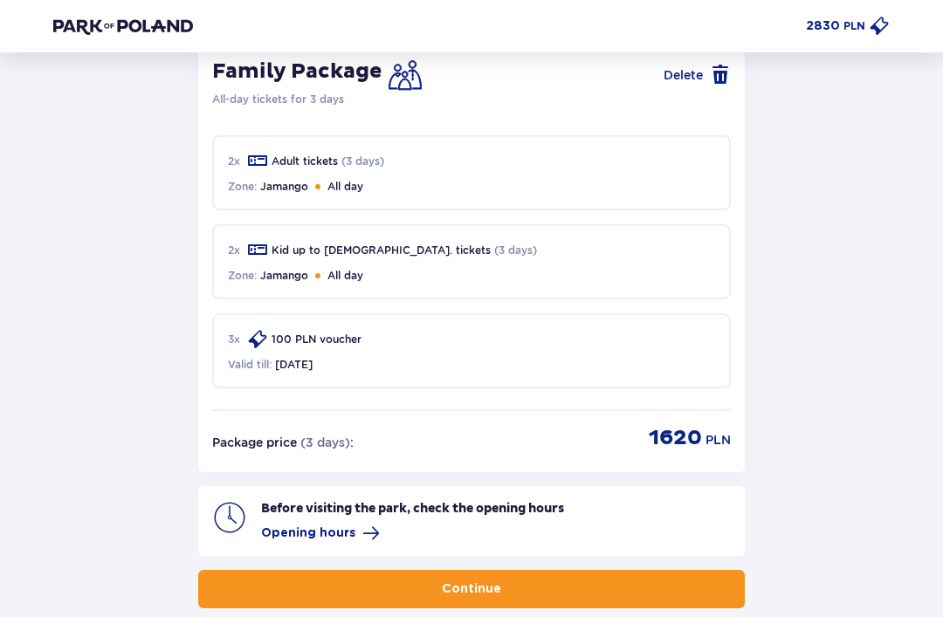
scroll to position [1520, 0]
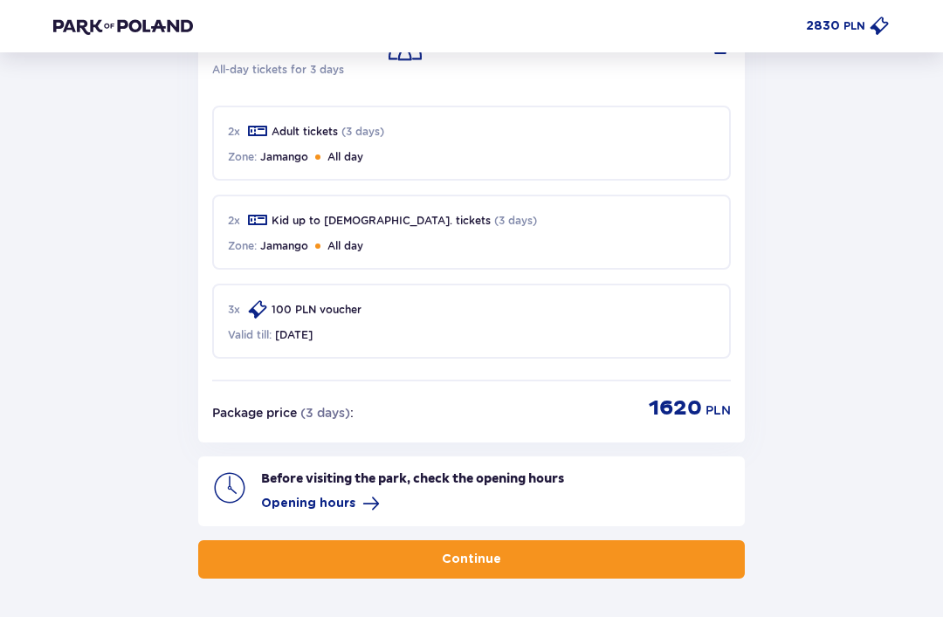
click at [483, 555] on p "Continue" at bounding box center [471, 559] width 59 height 17
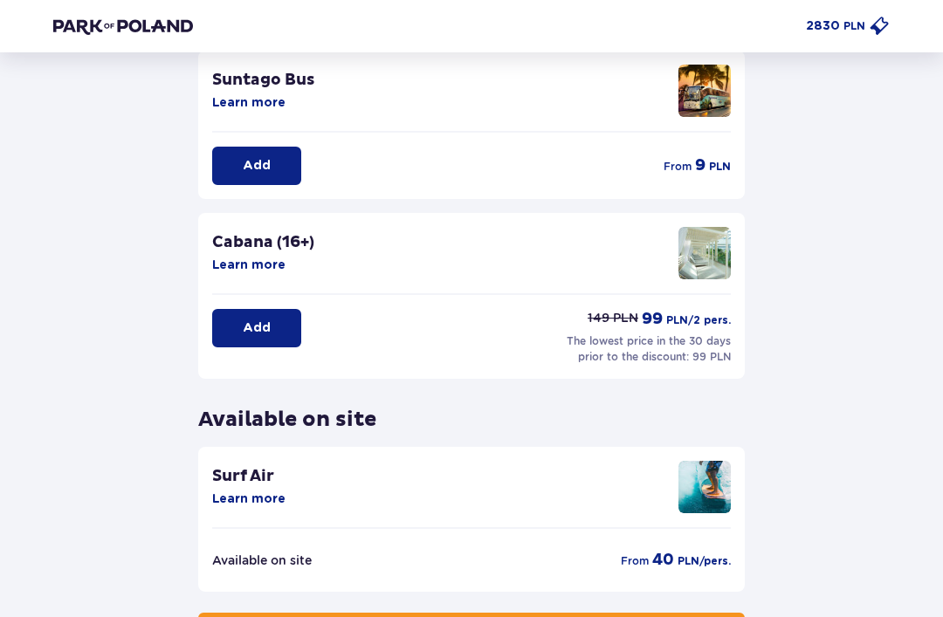
scroll to position [380, 0]
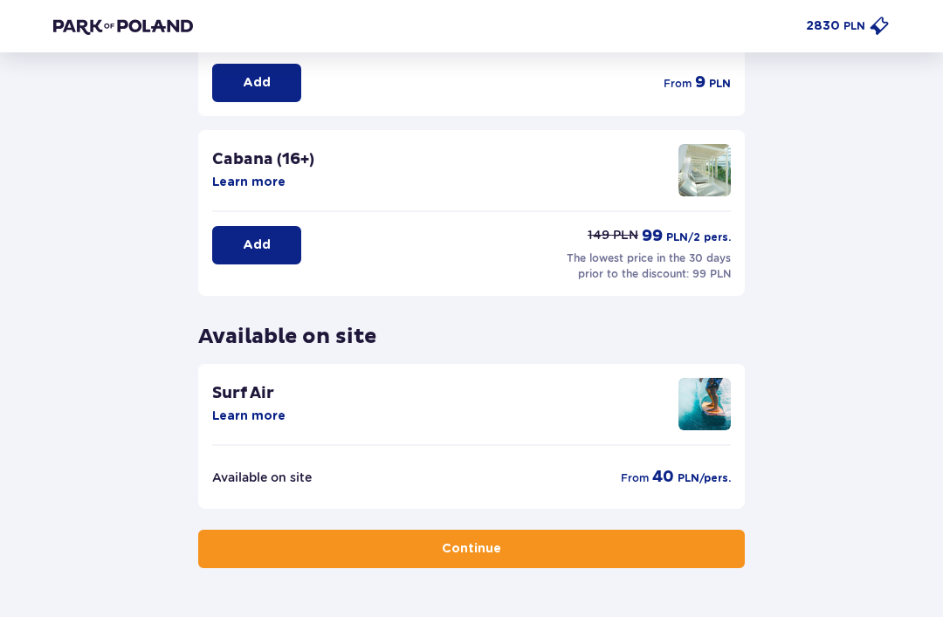
click at [490, 559] on button "Continue" at bounding box center [471, 549] width 546 height 38
